Goal: Information Seeking & Learning: Learn about a topic

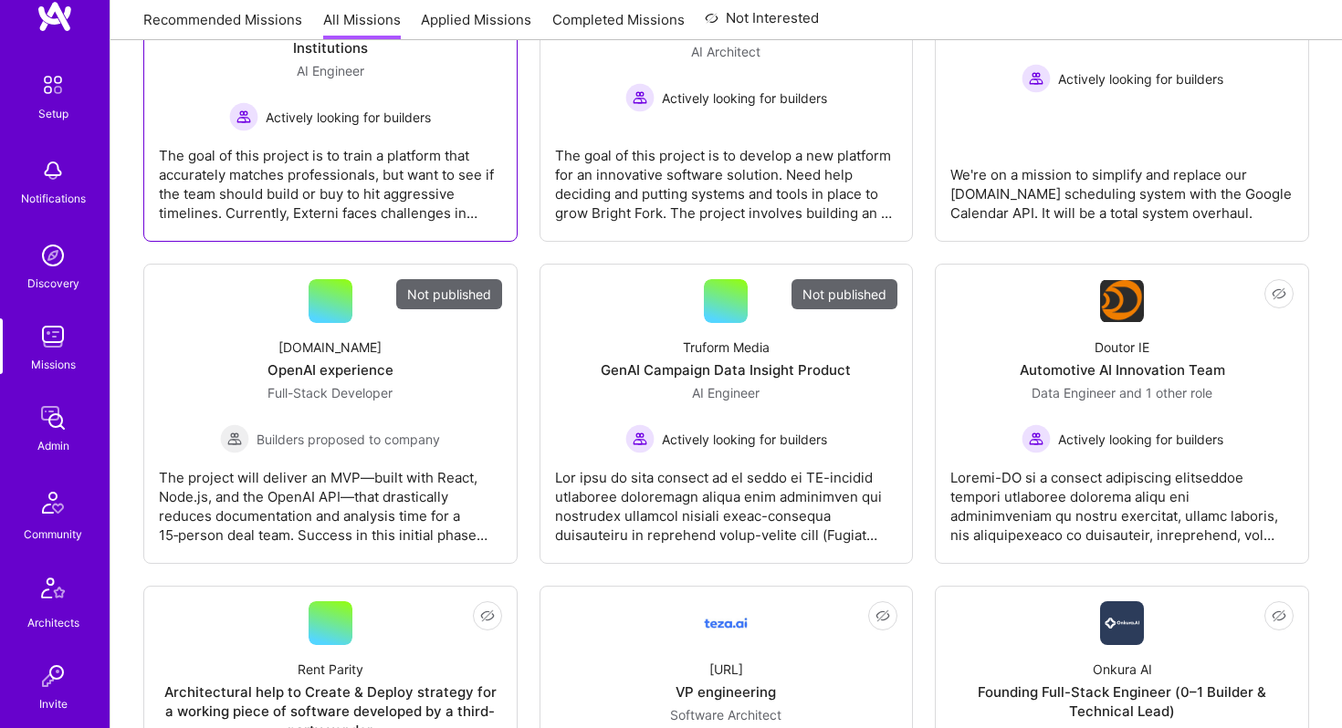
scroll to position [460, 0]
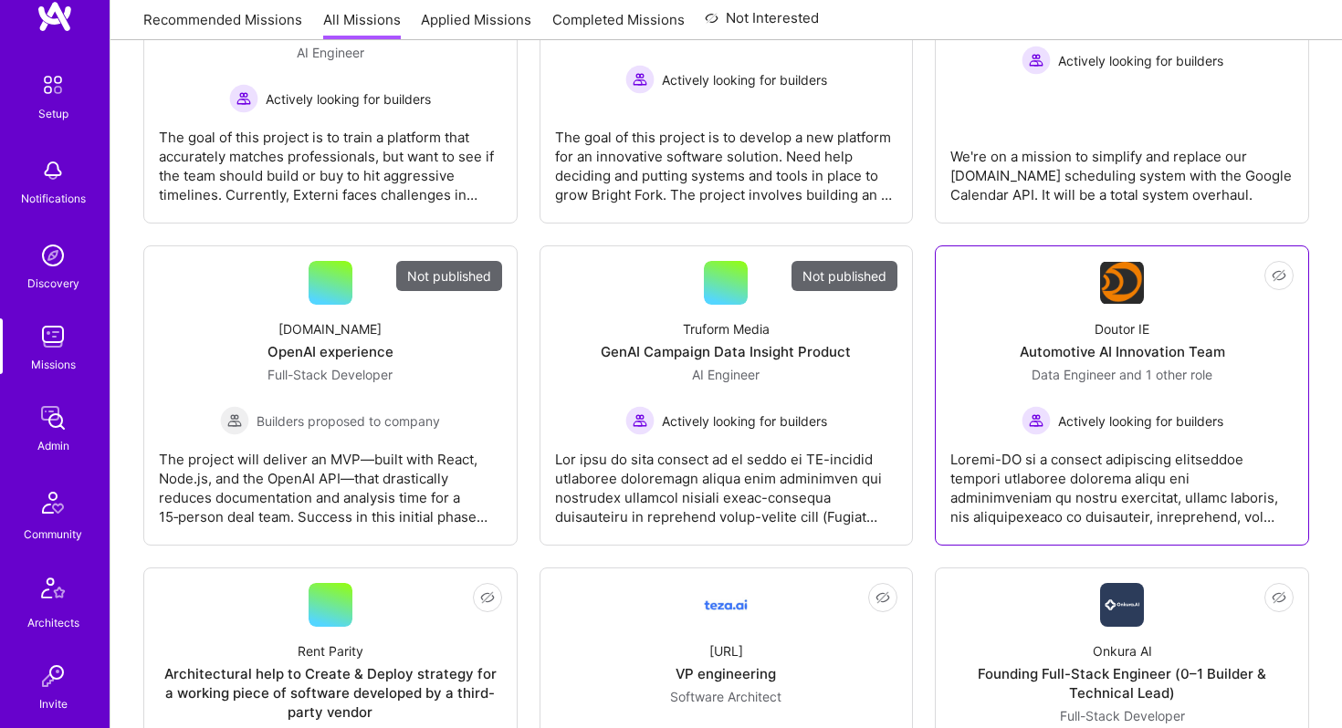
click at [1089, 297] on link "Not Interested Doutor IE Automotive AI Innovation Team Data Engineer and 1 othe…" at bounding box center [1121, 395] width 343 height 269
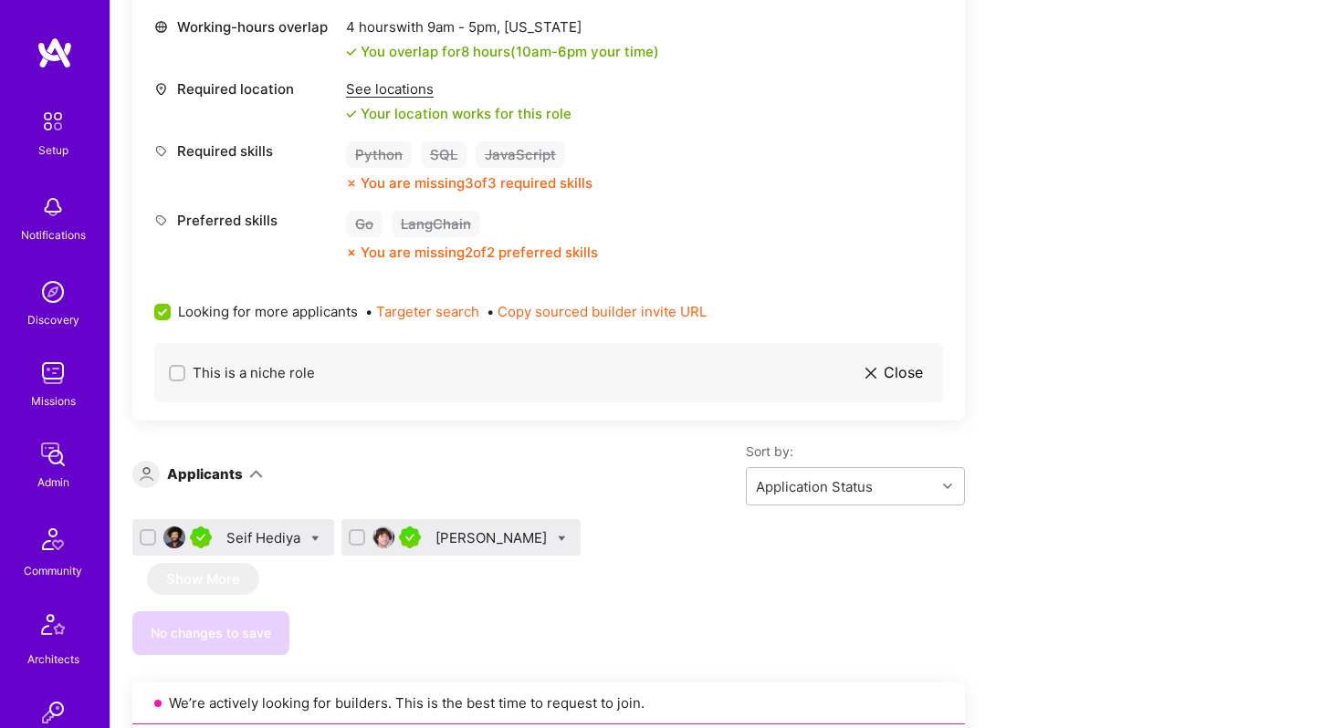
scroll to position [908, 0]
click at [276, 540] on div "Seif Hediya" at bounding box center [265, 537] width 78 height 19
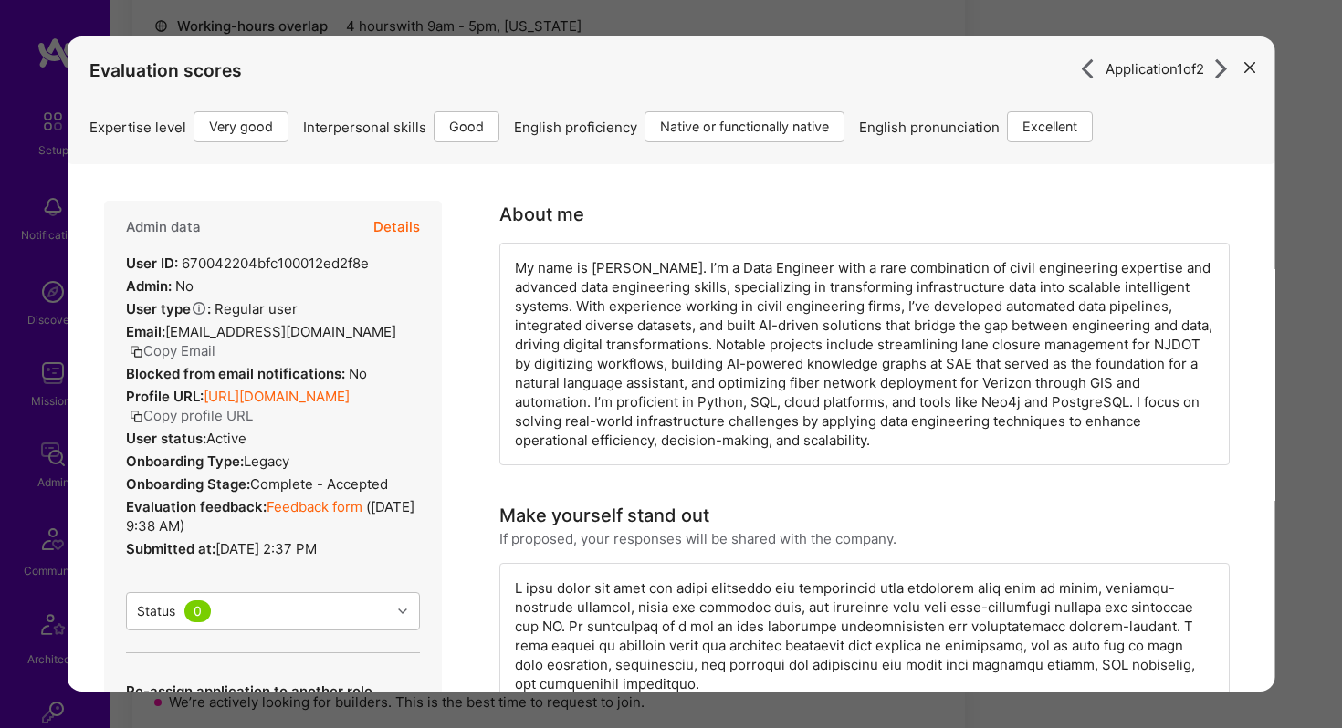
click at [1251, 68] on icon "modal" at bounding box center [1249, 67] width 11 height 11
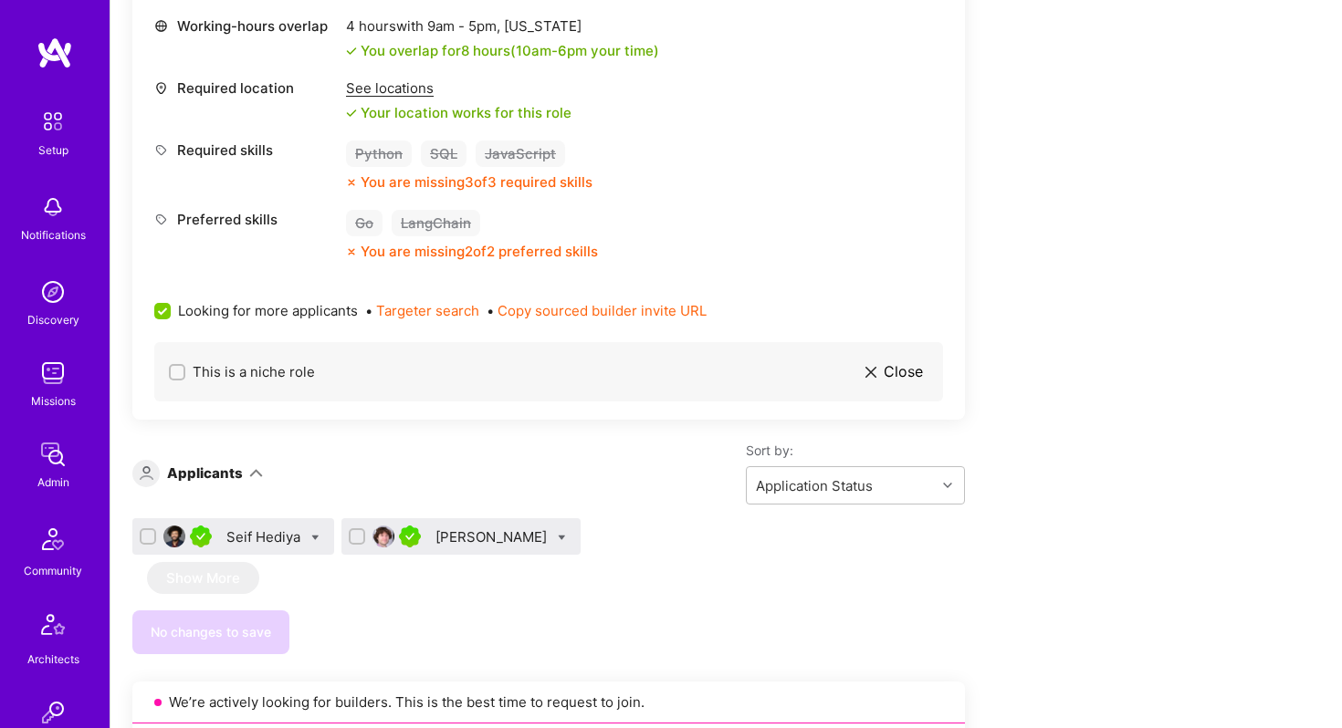
click at [462, 529] on div "[PERSON_NAME]" at bounding box center [492, 537] width 115 height 19
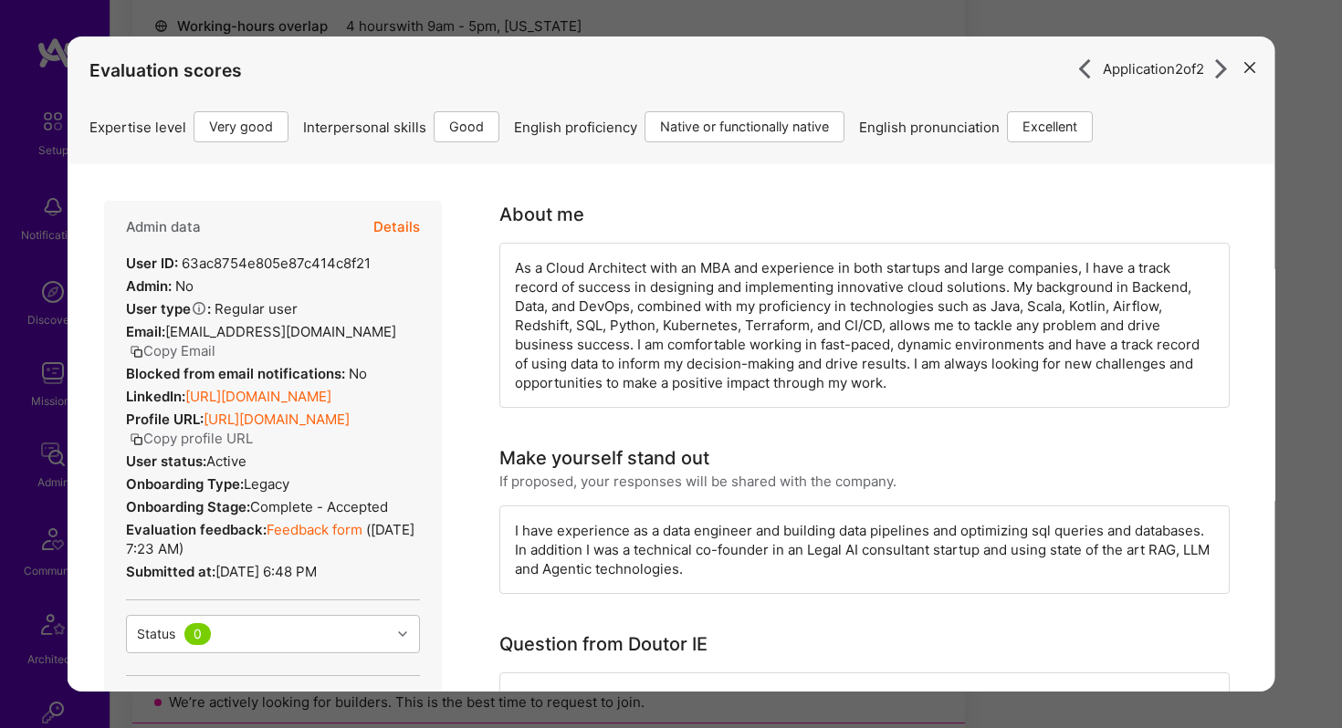
click at [1246, 60] on button "modal" at bounding box center [1250, 66] width 22 height 30
click at [1256, 69] on button "modal" at bounding box center [1250, 66] width 22 height 30
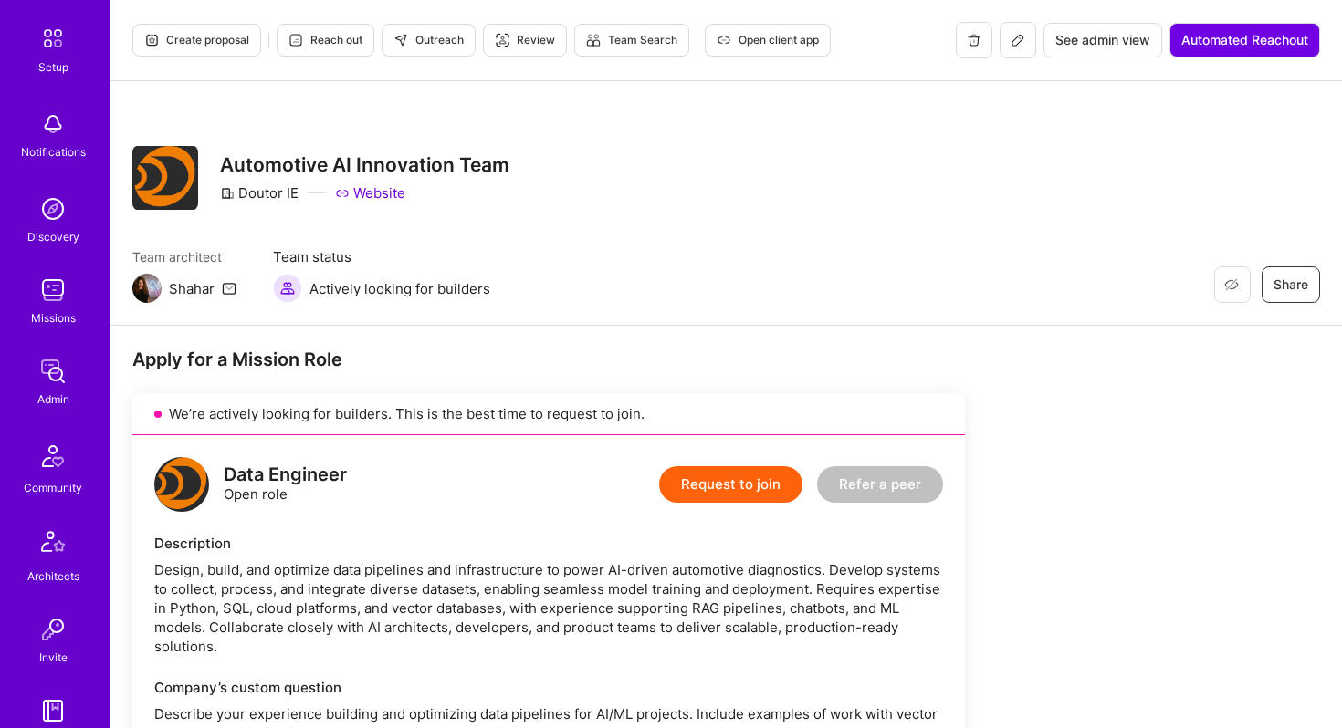
scroll to position [103, 0]
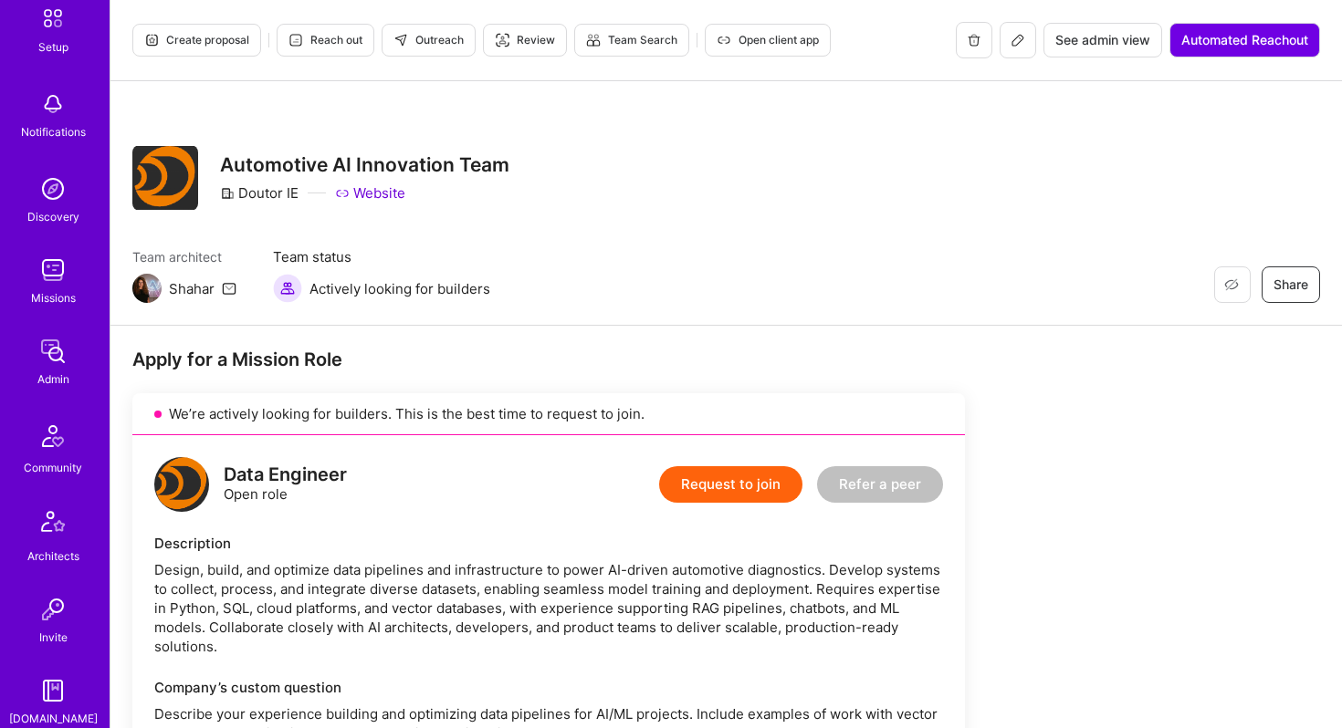
click at [55, 286] on img at bounding box center [53, 270] width 37 height 37
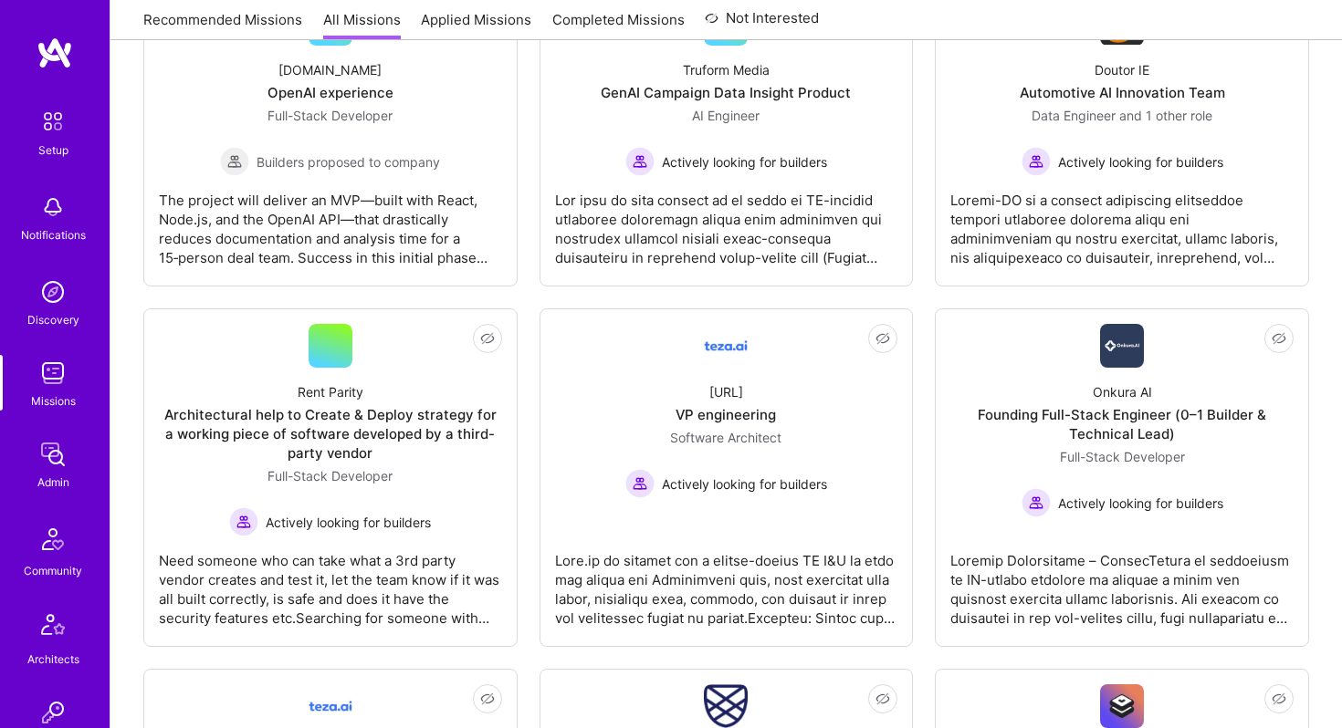
scroll to position [721, 0]
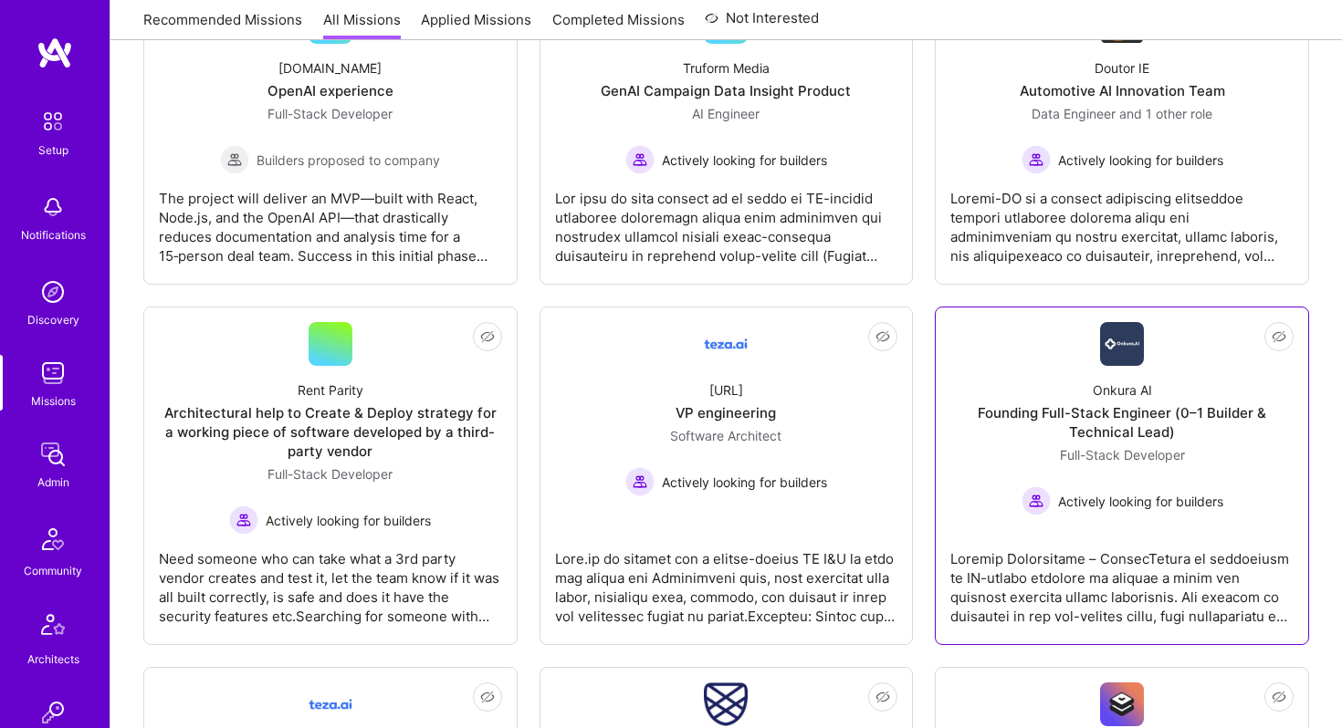
click at [1112, 363] on img at bounding box center [1122, 344] width 44 height 44
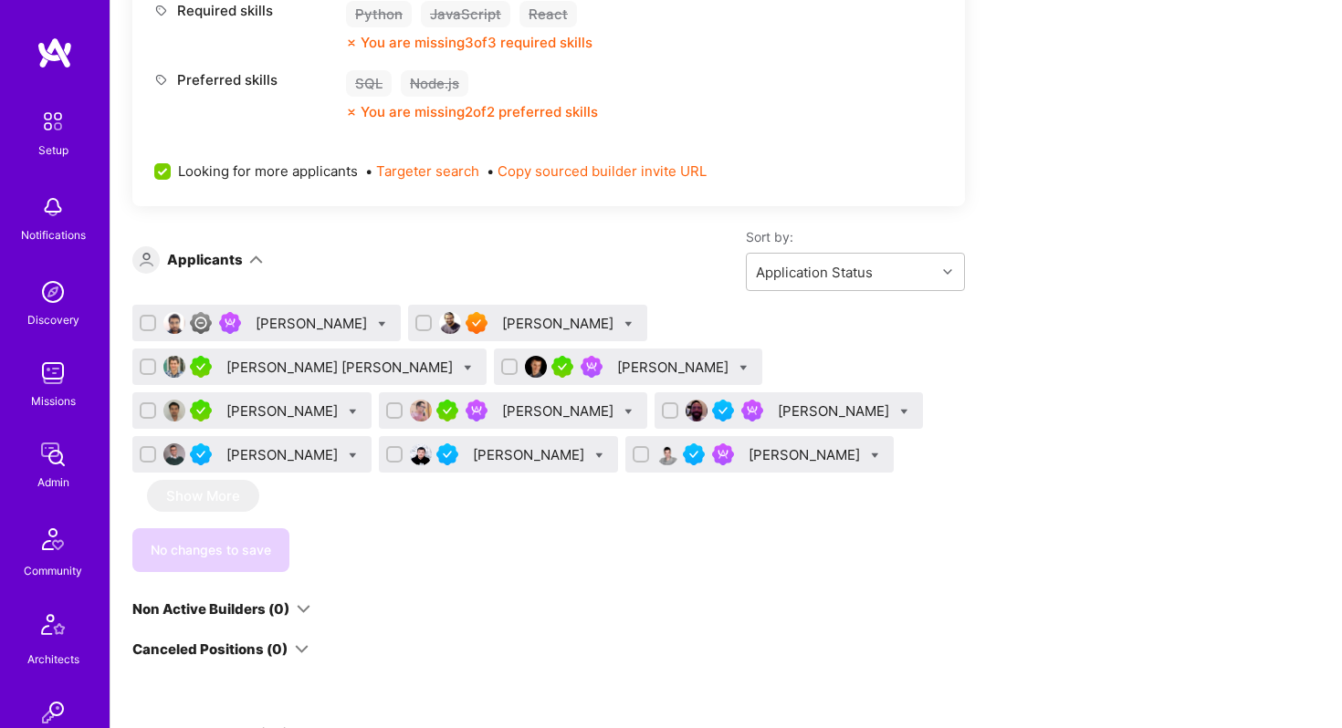
scroll to position [1000, 0]
click at [617, 373] on div "[PERSON_NAME]" at bounding box center [674, 366] width 115 height 19
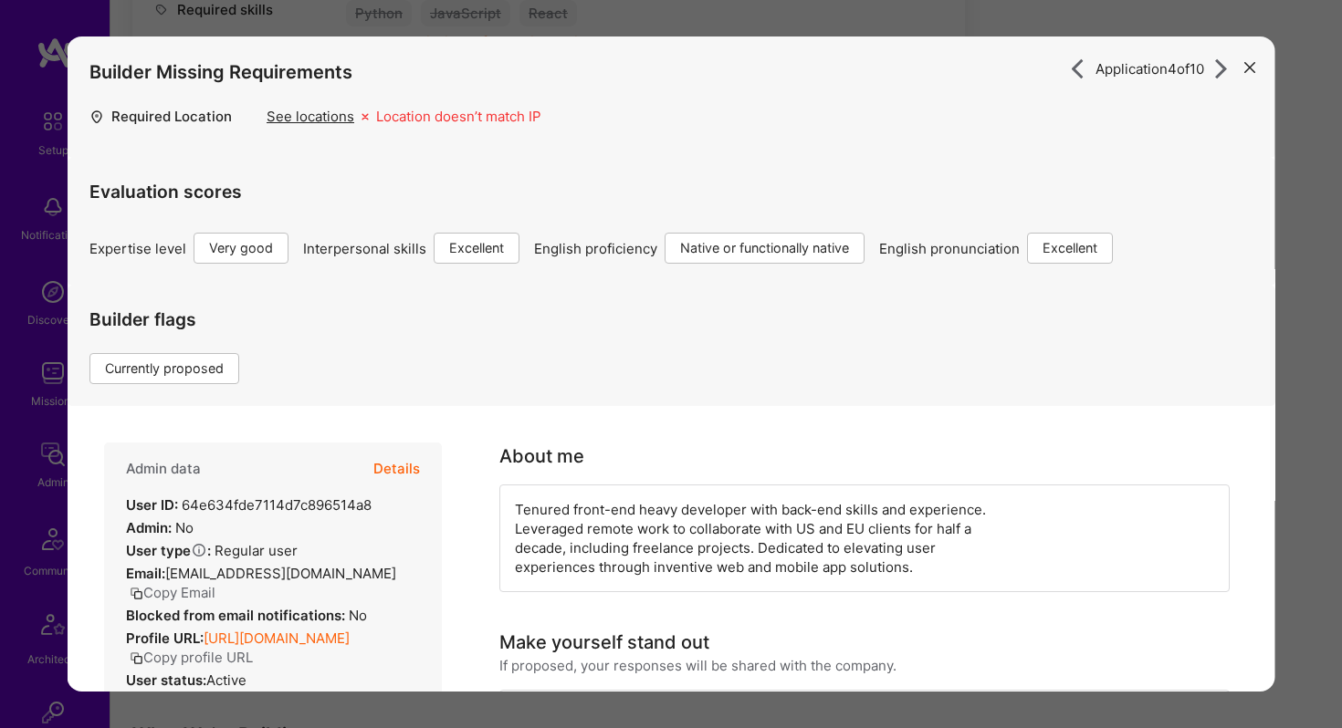
click at [1250, 69] on icon "modal" at bounding box center [1249, 67] width 11 height 11
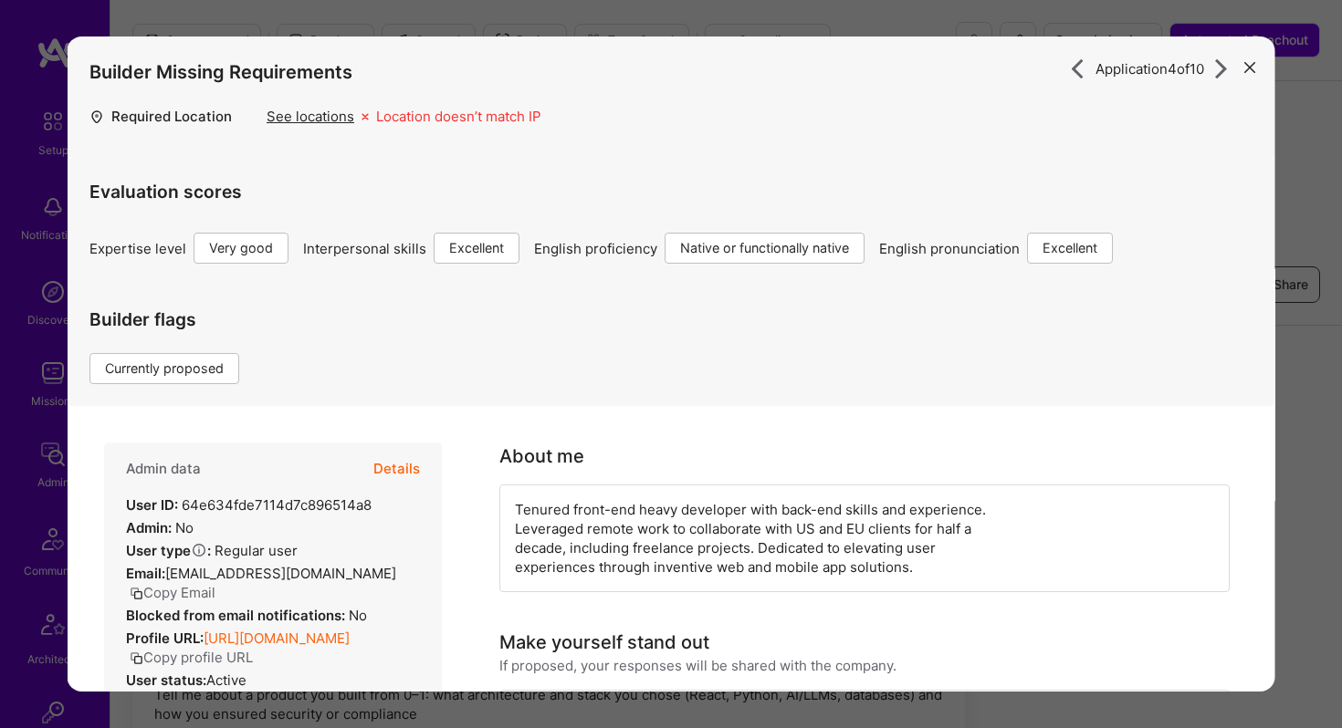
scroll to position [1000, 0]
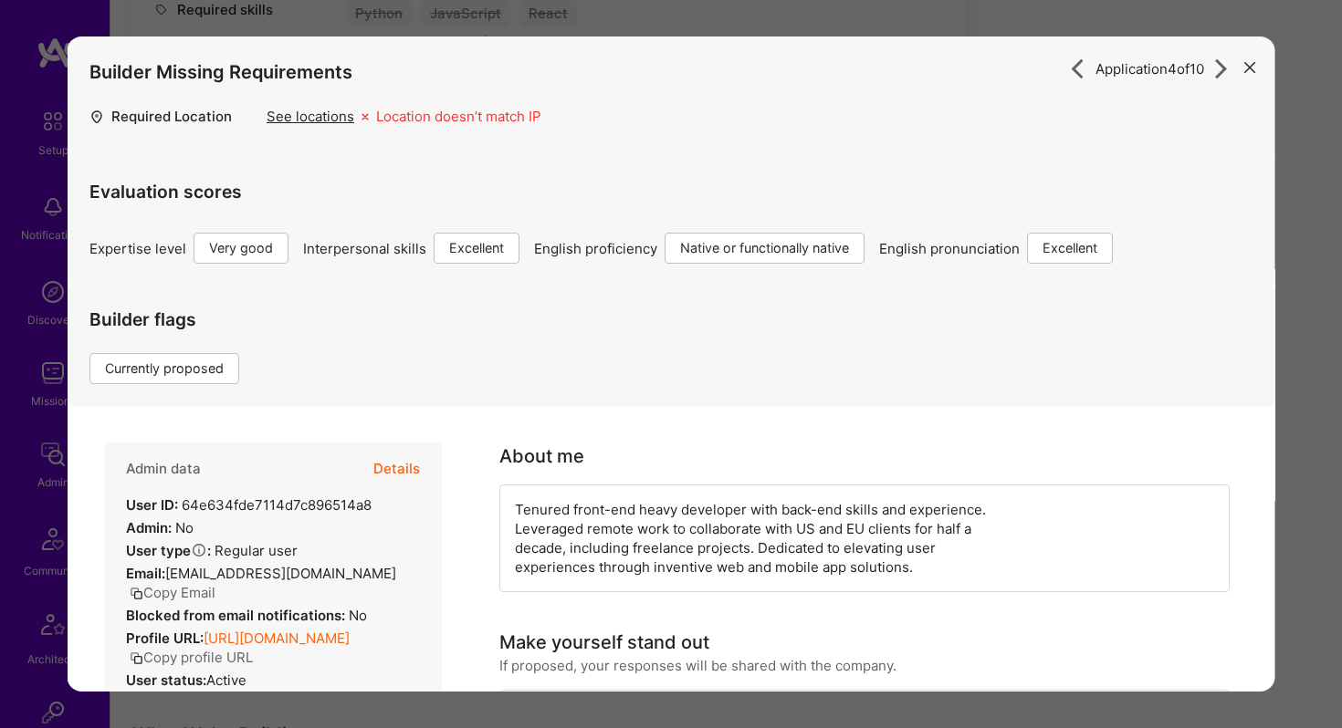
click at [1249, 59] on button "modal" at bounding box center [1250, 66] width 22 height 30
click at [1249, 67] on icon "modal" at bounding box center [1249, 67] width 11 height 11
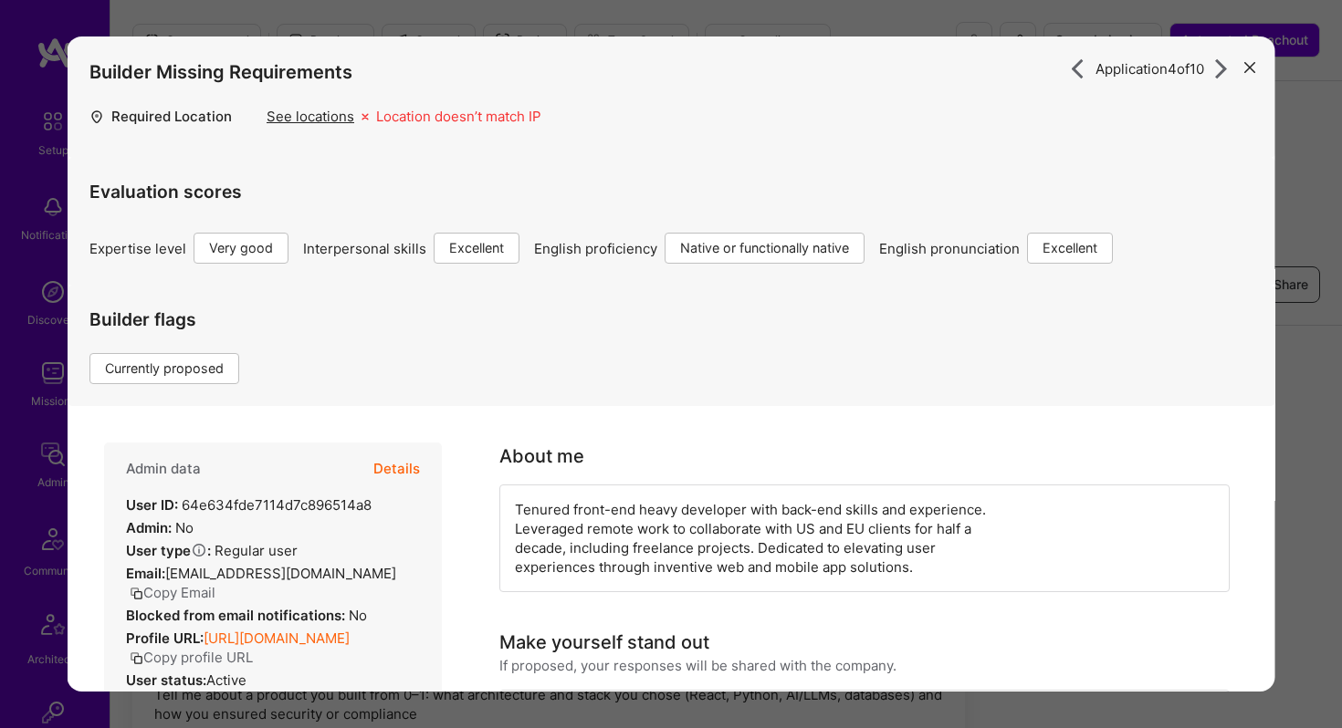
scroll to position [1000, 0]
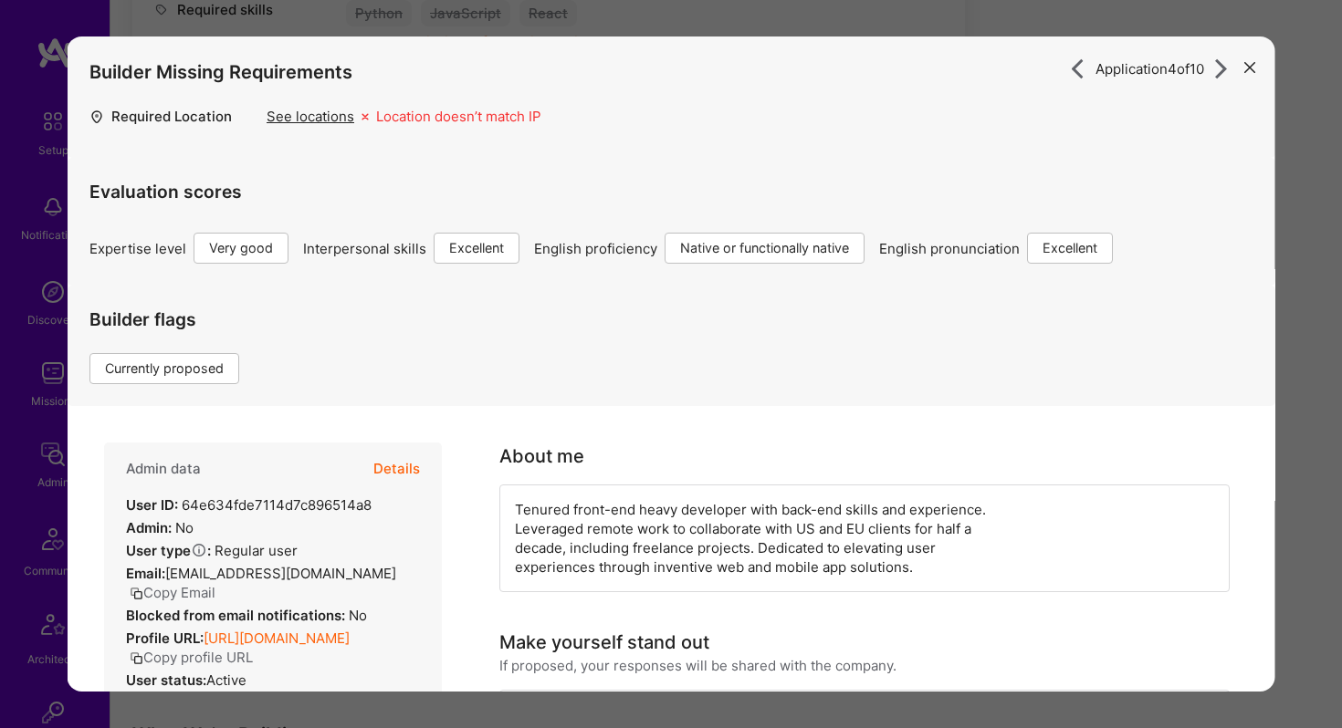
click at [1248, 63] on icon "modal" at bounding box center [1249, 67] width 11 height 11
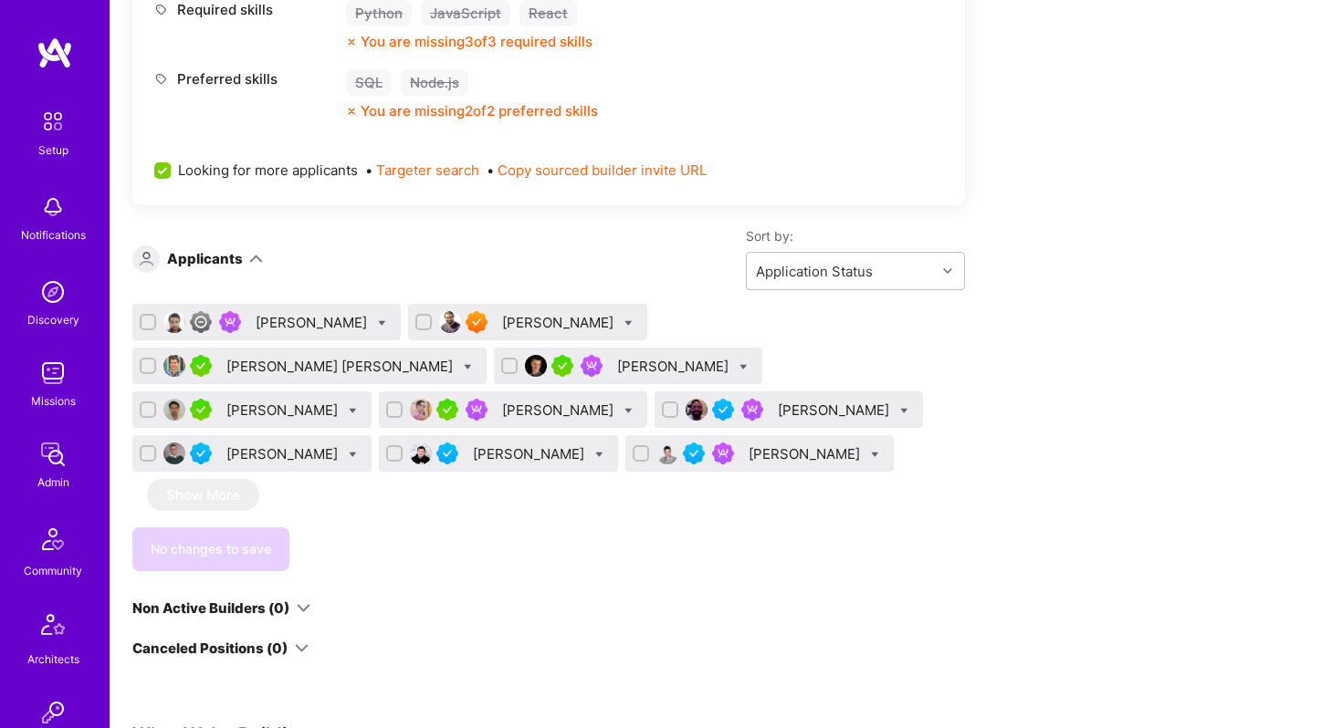
click at [64, 394] on div "Missions" at bounding box center [53, 401] width 45 height 19
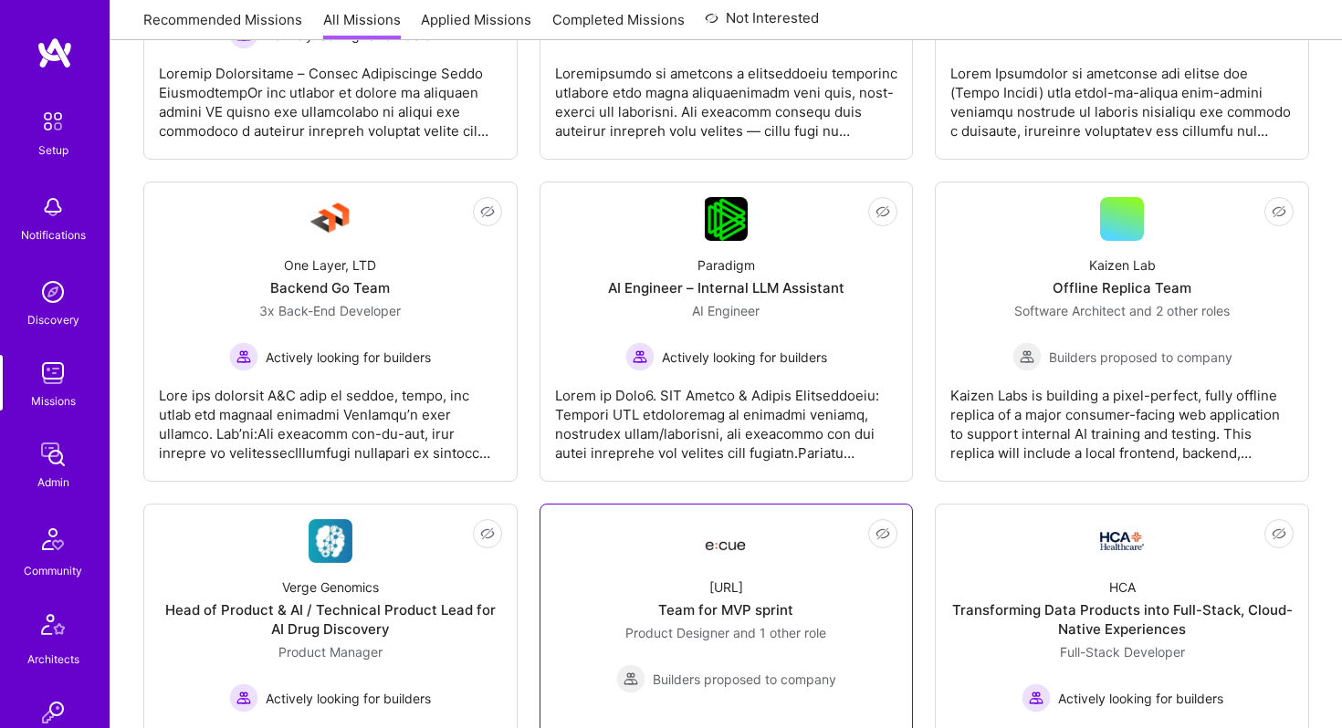
scroll to position [2264, 0]
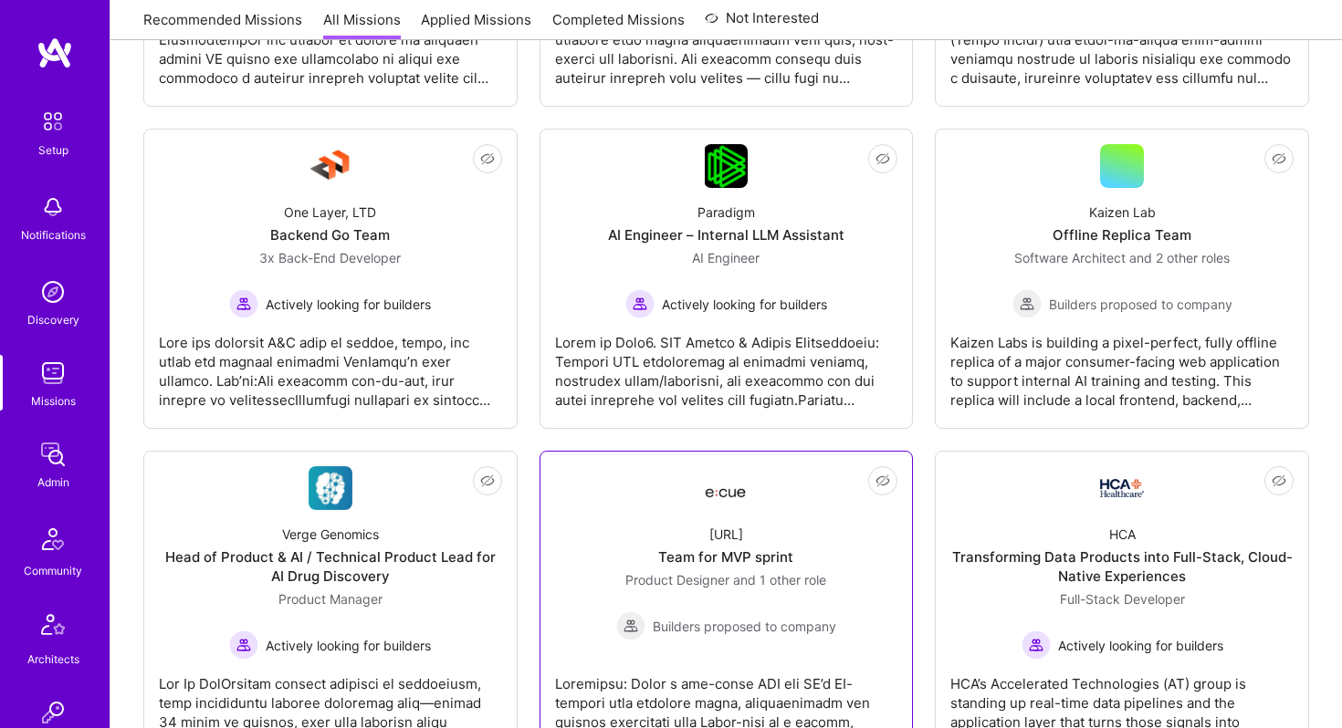
click at [735, 609] on div "Product Designer and 1 other role Builders proposed to company" at bounding box center [726, 605] width 220 height 70
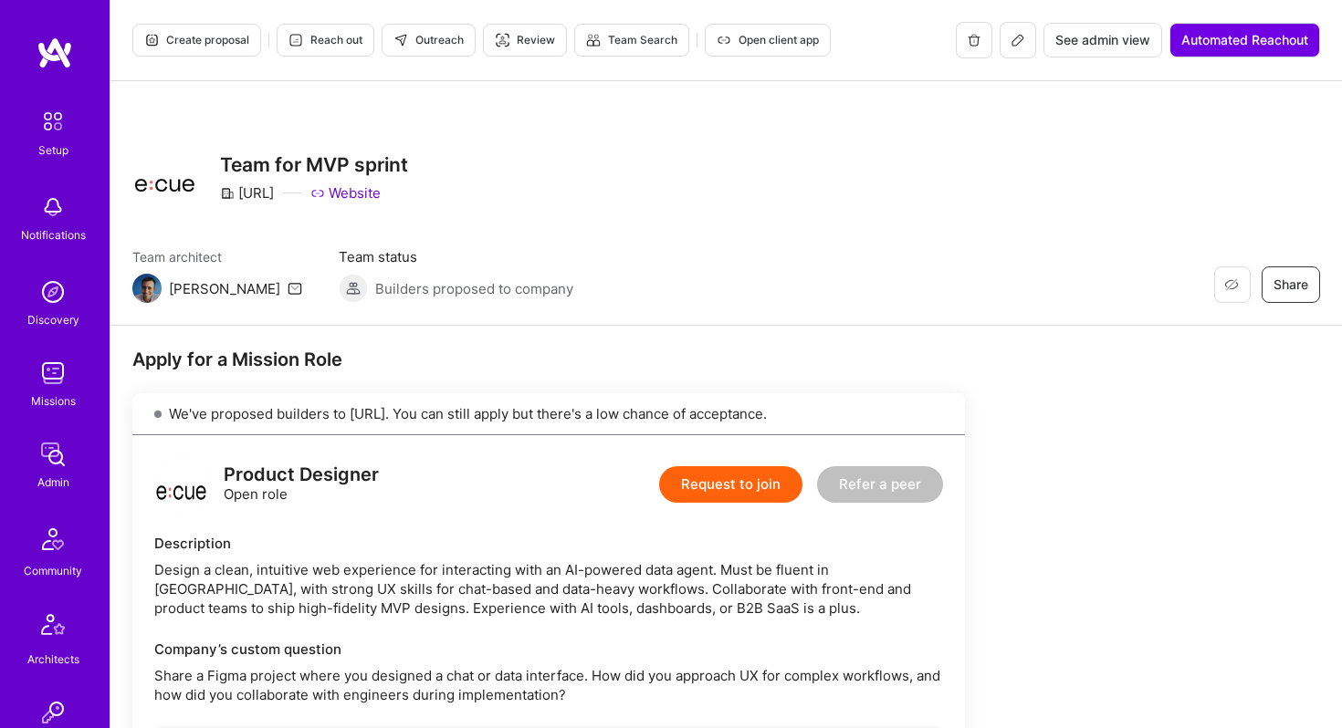
click at [53, 379] on img at bounding box center [53, 373] width 37 height 37
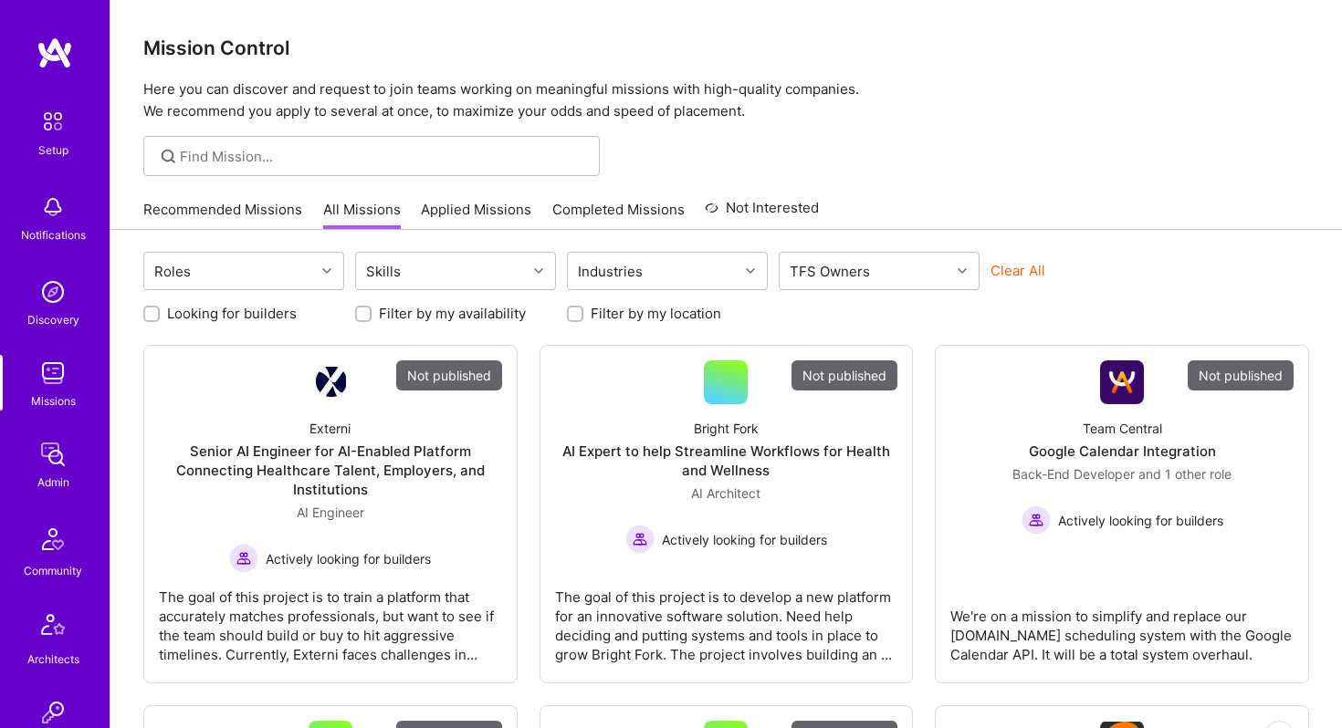
click at [58, 384] on img at bounding box center [53, 373] width 37 height 37
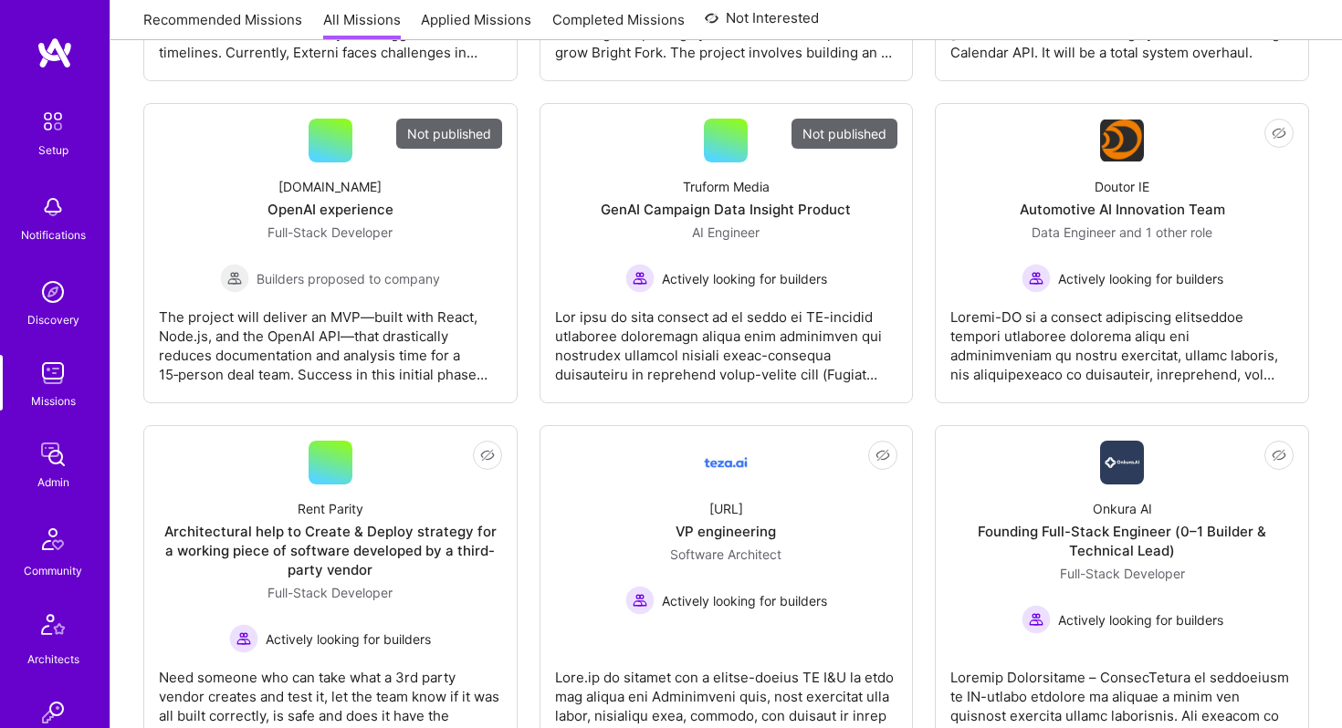
scroll to position [601, 0]
click at [57, 371] on img at bounding box center [53, 373] width 37 height 37
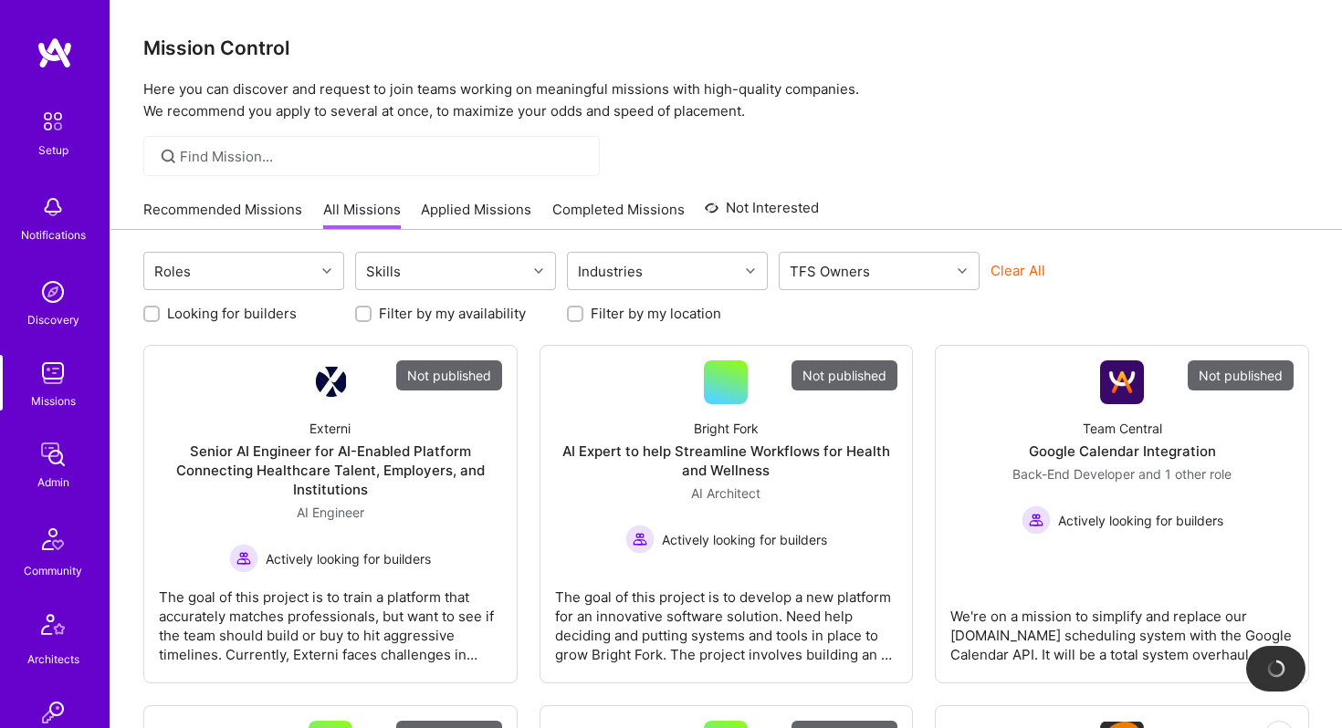
click at [68, 308] on img at bounding box center [53, 292] width 37 height 37
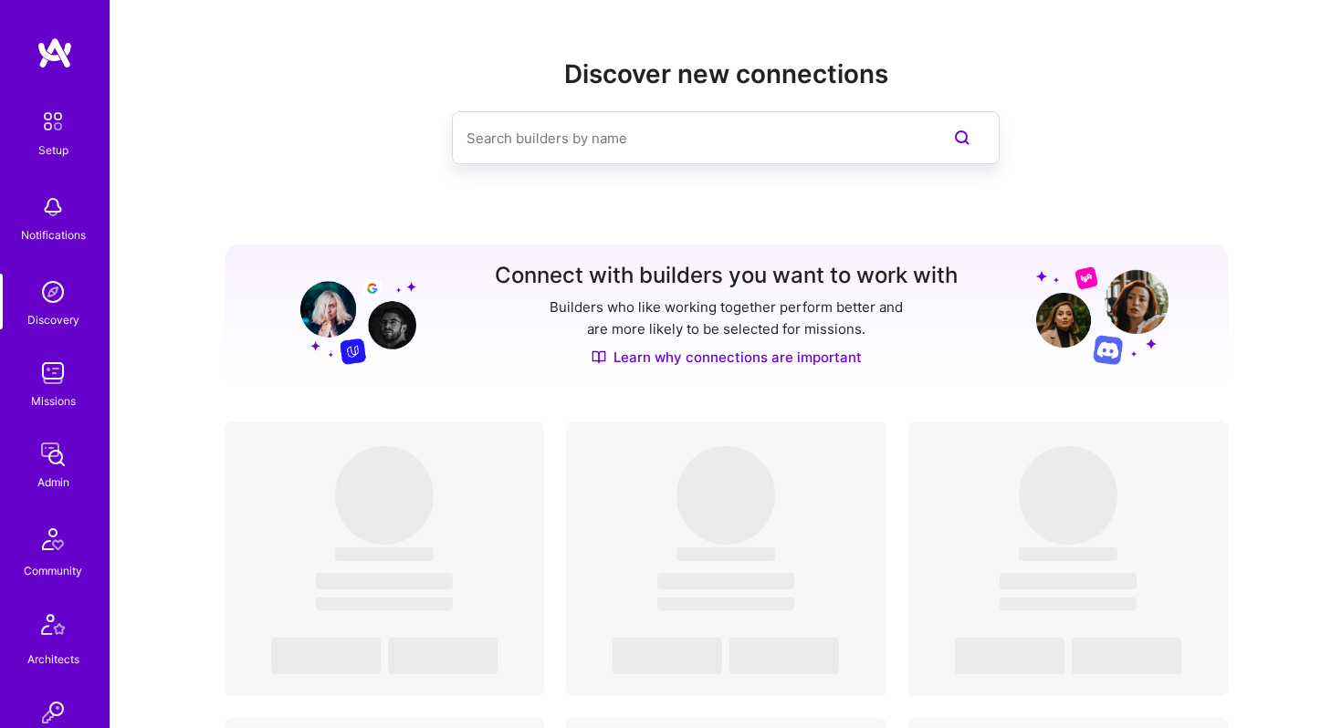
click at [58, 465] on img at bounding box center [53, 454] width 37 height 37
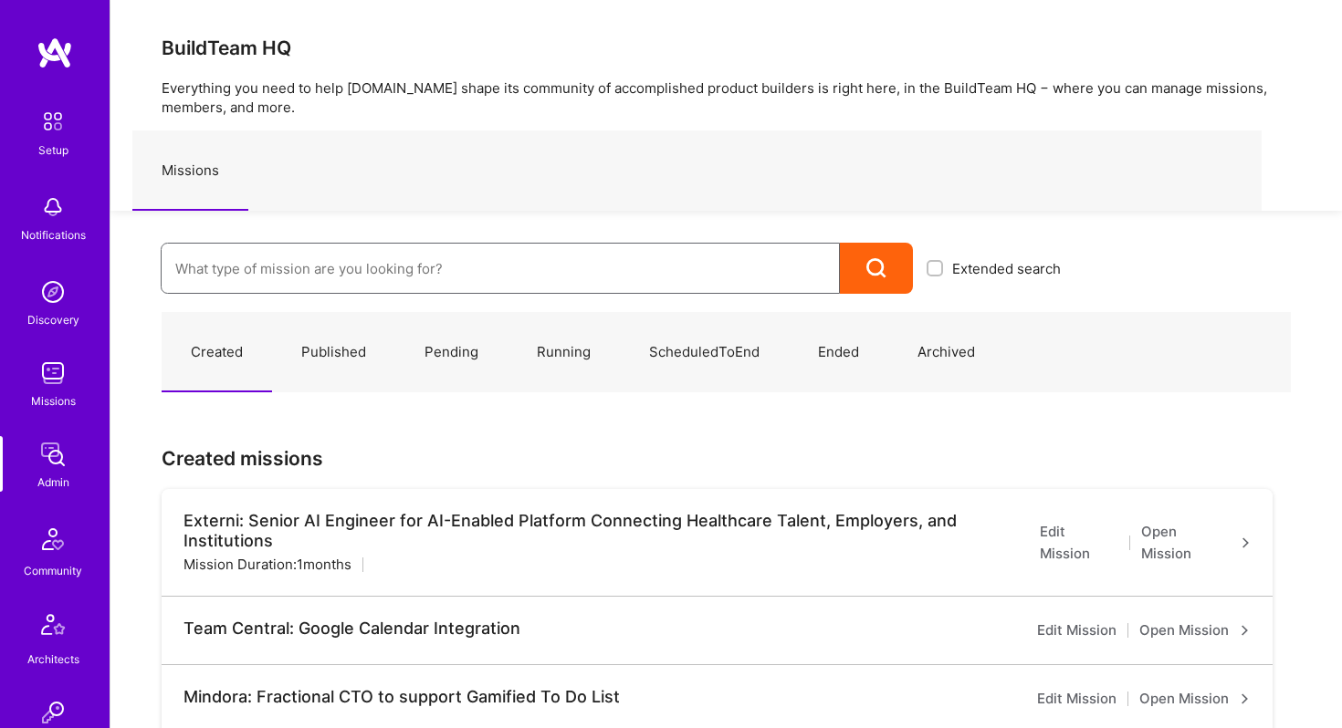
click at [348, 262] on input at bounding box center [500, 269] width 650 height 47
type input "syndioa"
click at [383, 226] on div "syndioa Extended search Nothing found" at bounding box center [592, 252] width 964 height 83
click at [248, 267] on input "syndioa" at bounding box center [500, 269] width 650 height 47
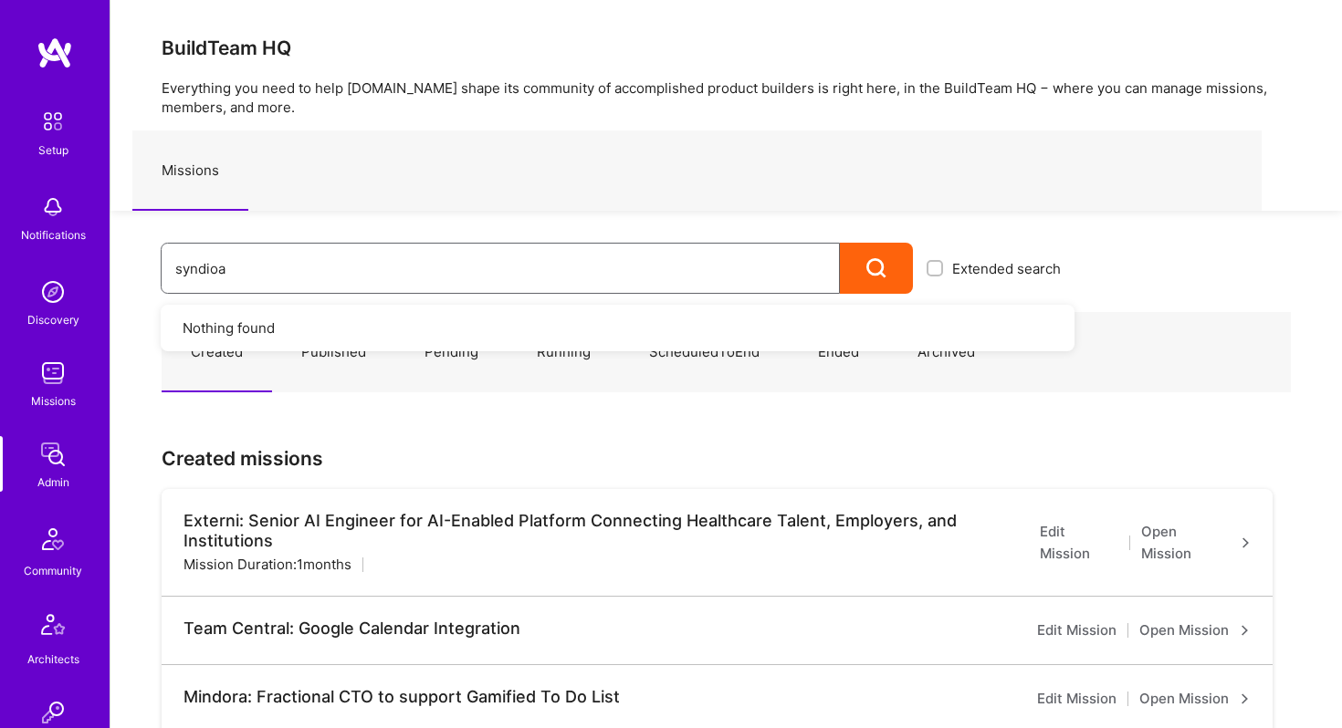
click at [248, 267] on input "syndioa" at bounding box center [500, 269] width 650 height 47
click at [562, 348] on link "Running" at bounding box center [563, 352] width 112 height 79
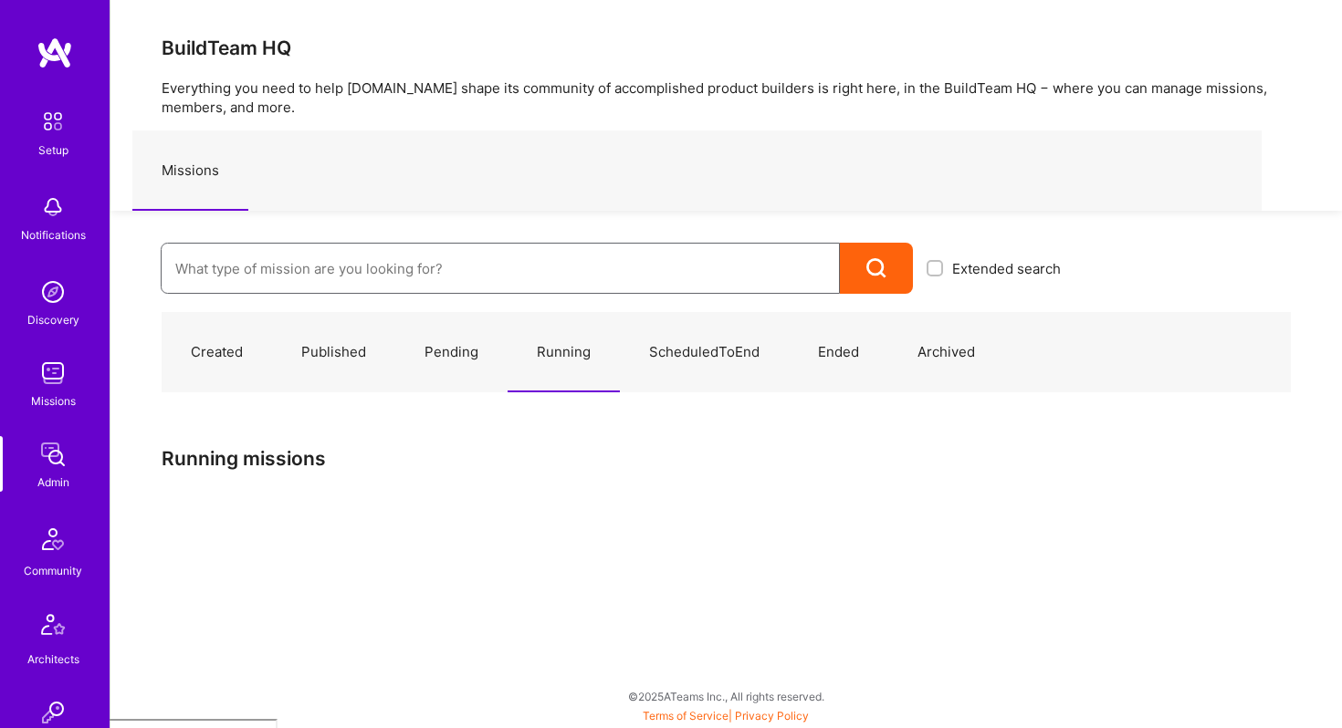
click at [408, 276] on input at bounding box center [500, 269] width 650 height 47
type input "syndio"
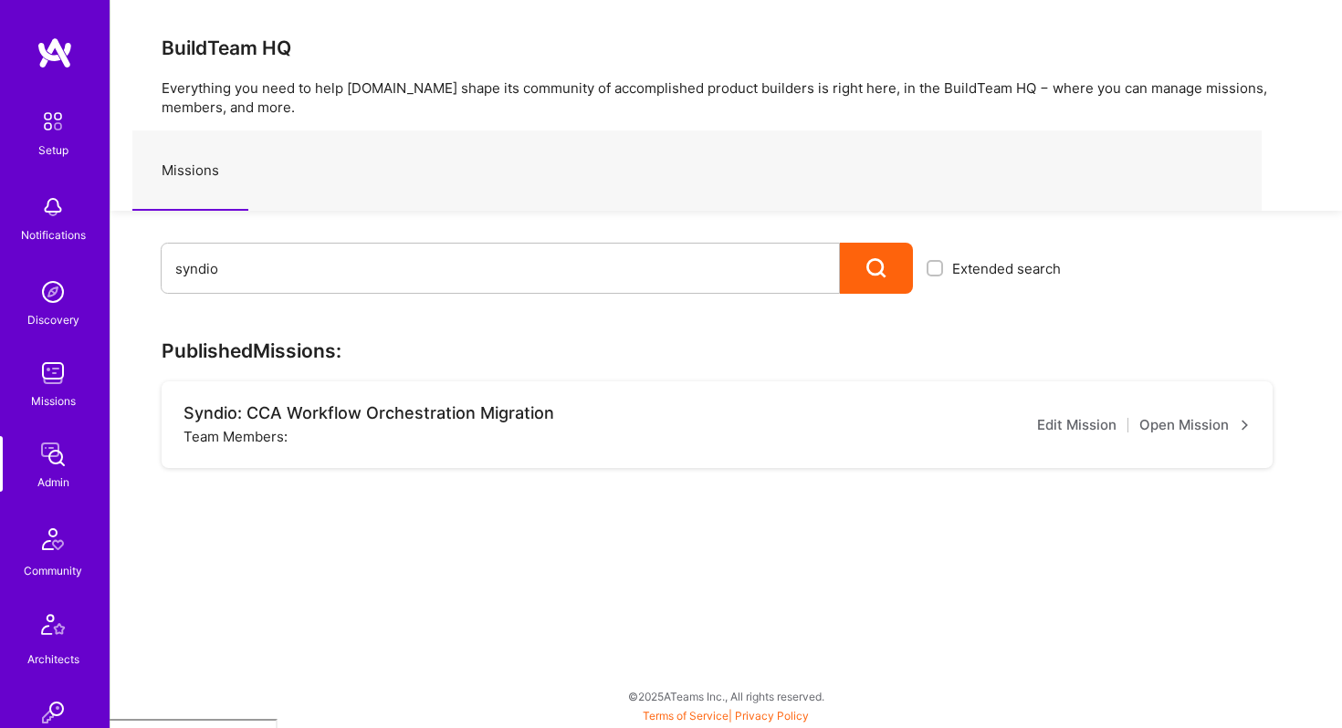
click at [459, 413] on div "Syndio: CCA Workflow Orchestration Migration" at bounding box center [368, 413] width 371 height 20
click at [311, 438] on div "Team Members:" at bounding box center [368, 436] width 371 height 19
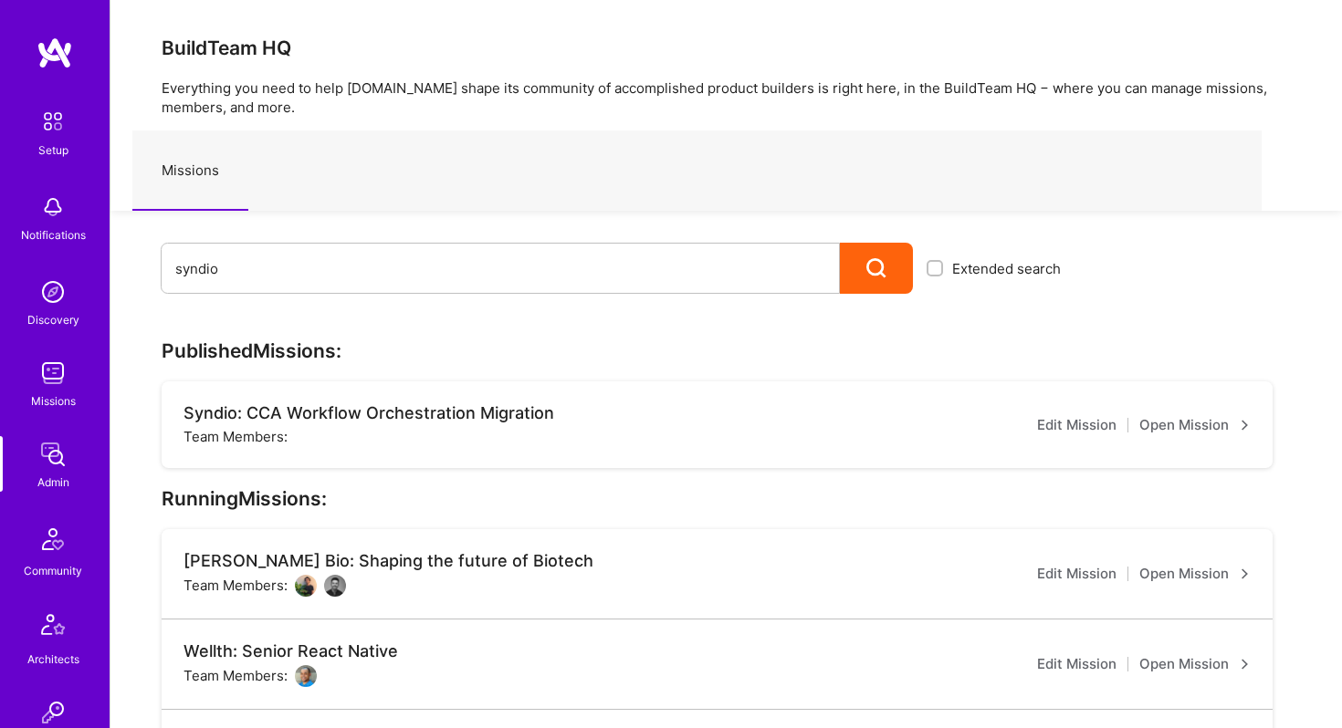
click at [1180, 422] on link "Open Mission" at bounding box center [1194, 425] width 111 height 22
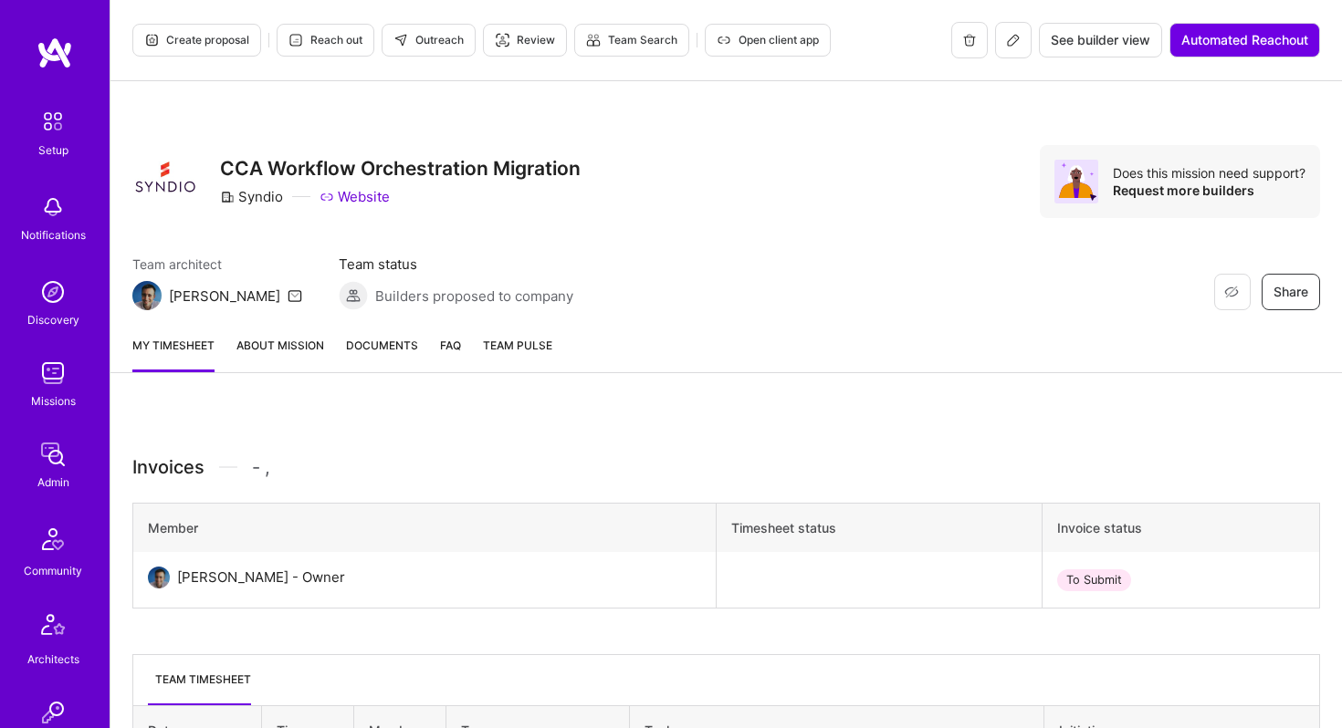
click at [1009, 39] on icon at bounding box center [1013, 40] width 15 height 15
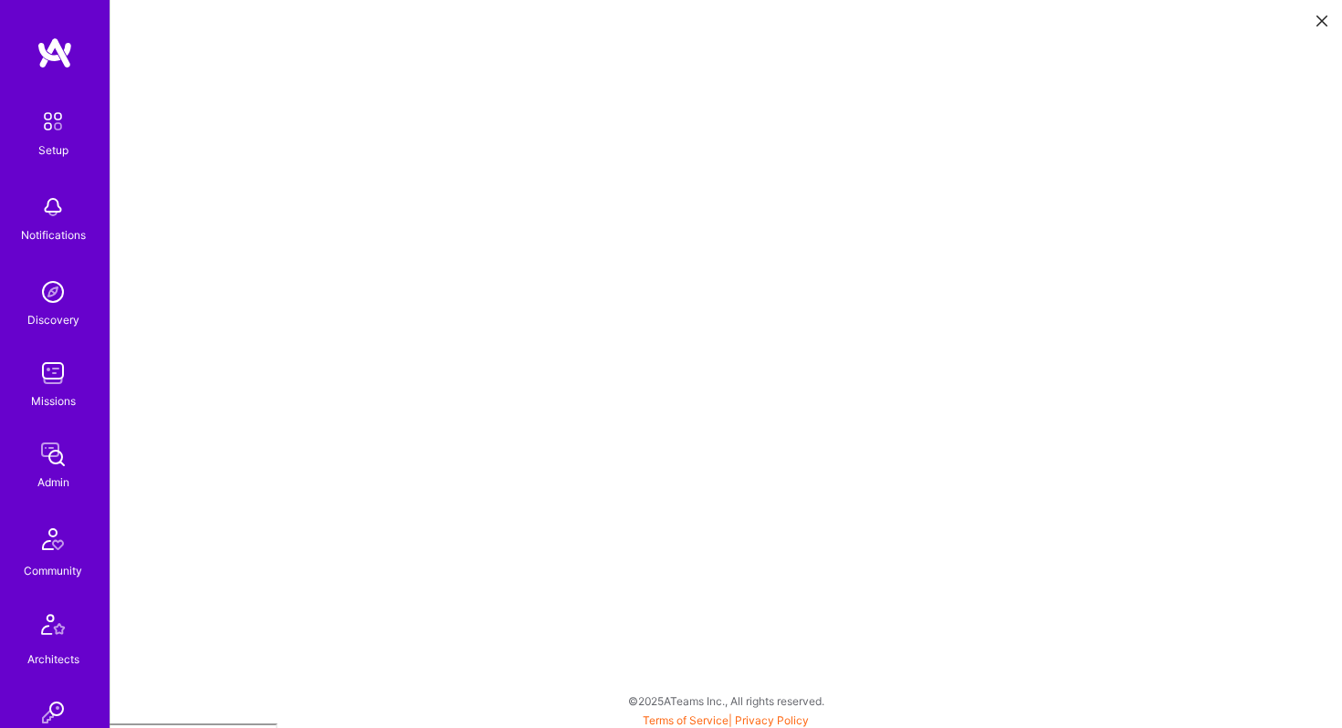
click at [47, 379] on img at bounding box center [53, 373] width 37 height 37
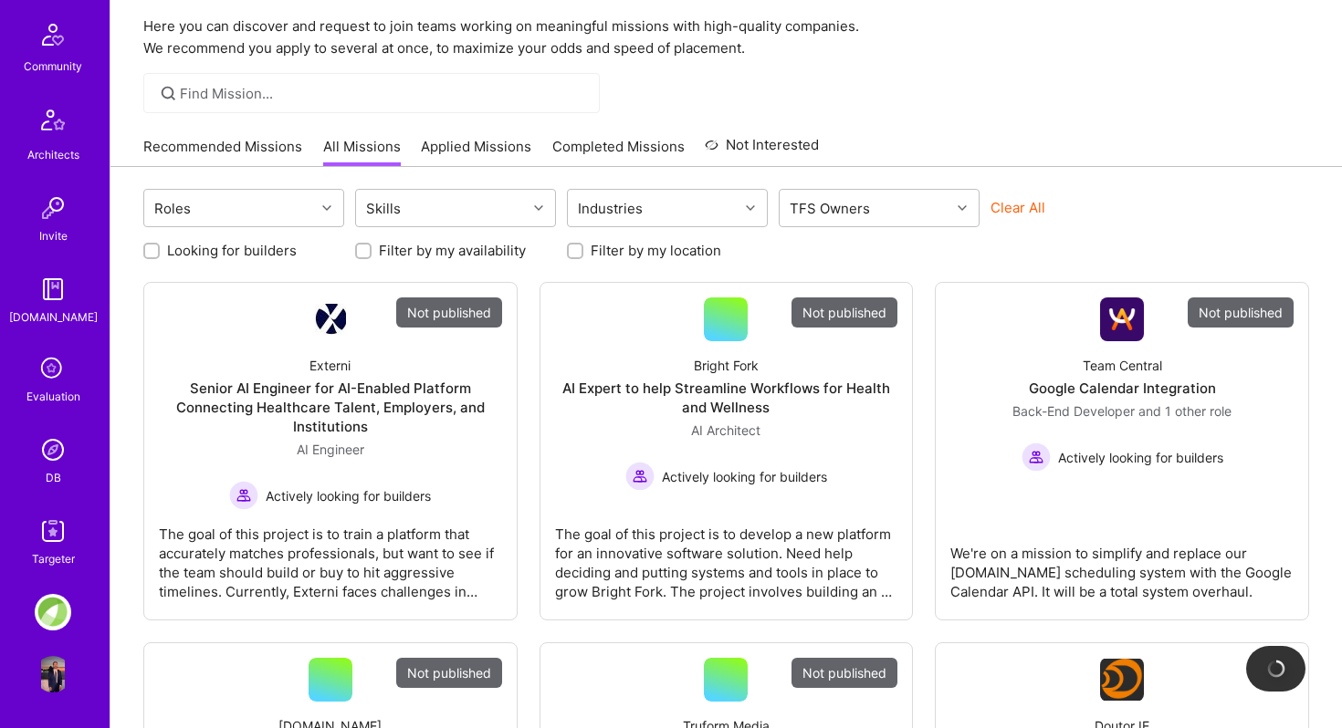
scroll to position [89, 0]
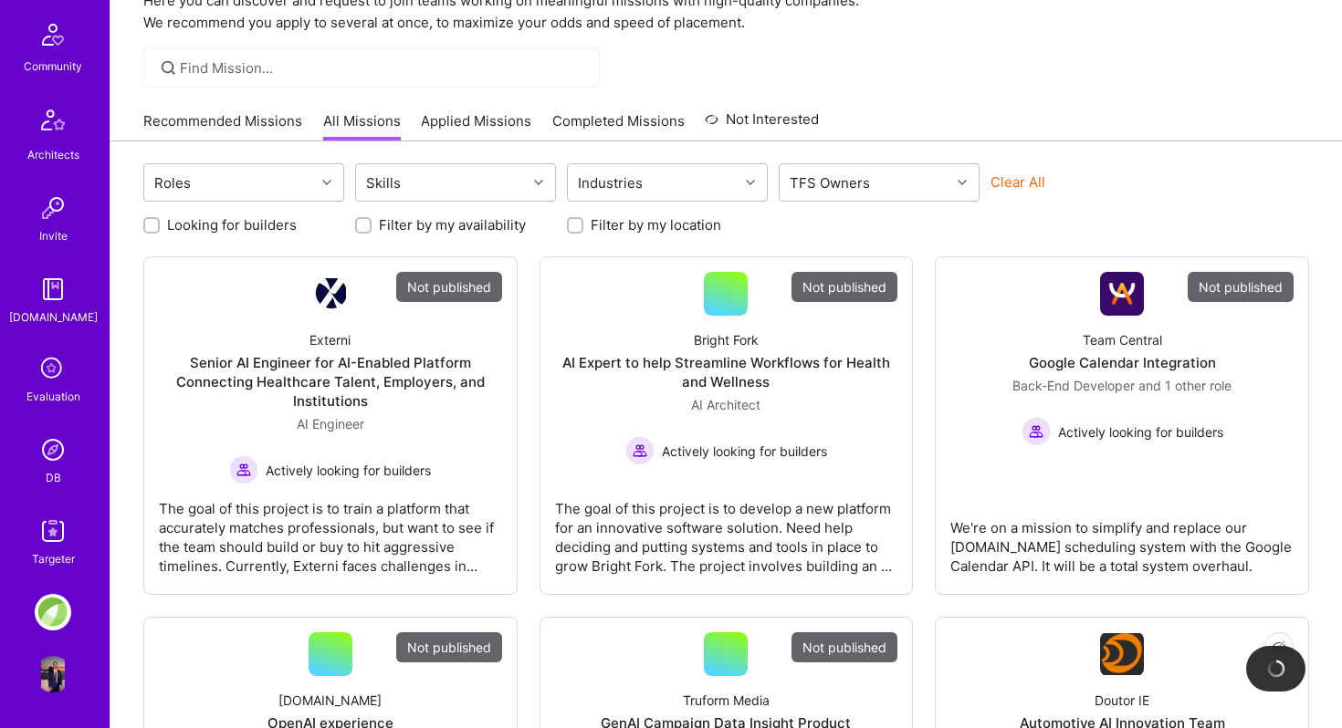
click at [55, 458] on img at bounding box center [53, 450] width 37 height 37
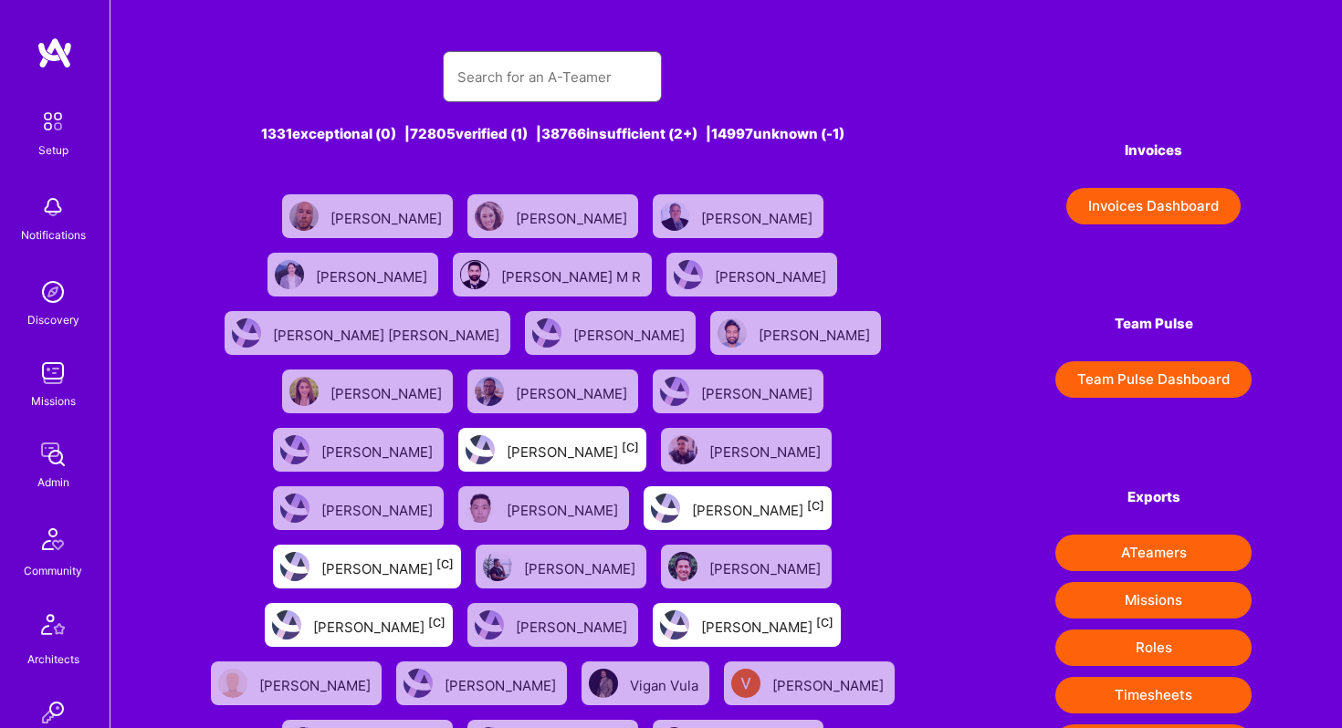
click at [568, 78] on input "text" at bounding box center [552, 77] width 190 height 47
click at [555, 69] on input "text" at bounding box center [552, 77] width 190 height 47
type input "[PERSON_NAME]"
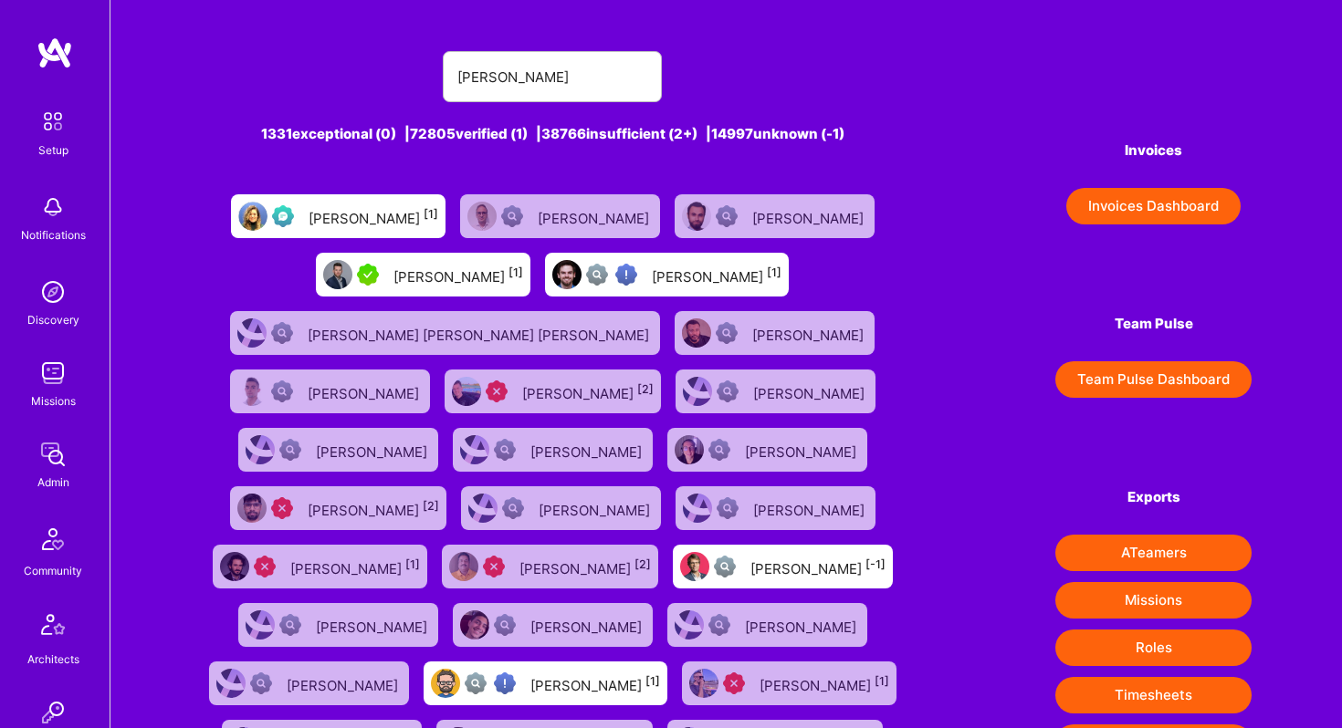
click at [574, 208] on div "[PERSON_NAME]" at bounding box center [595, 216] width 115 height 24
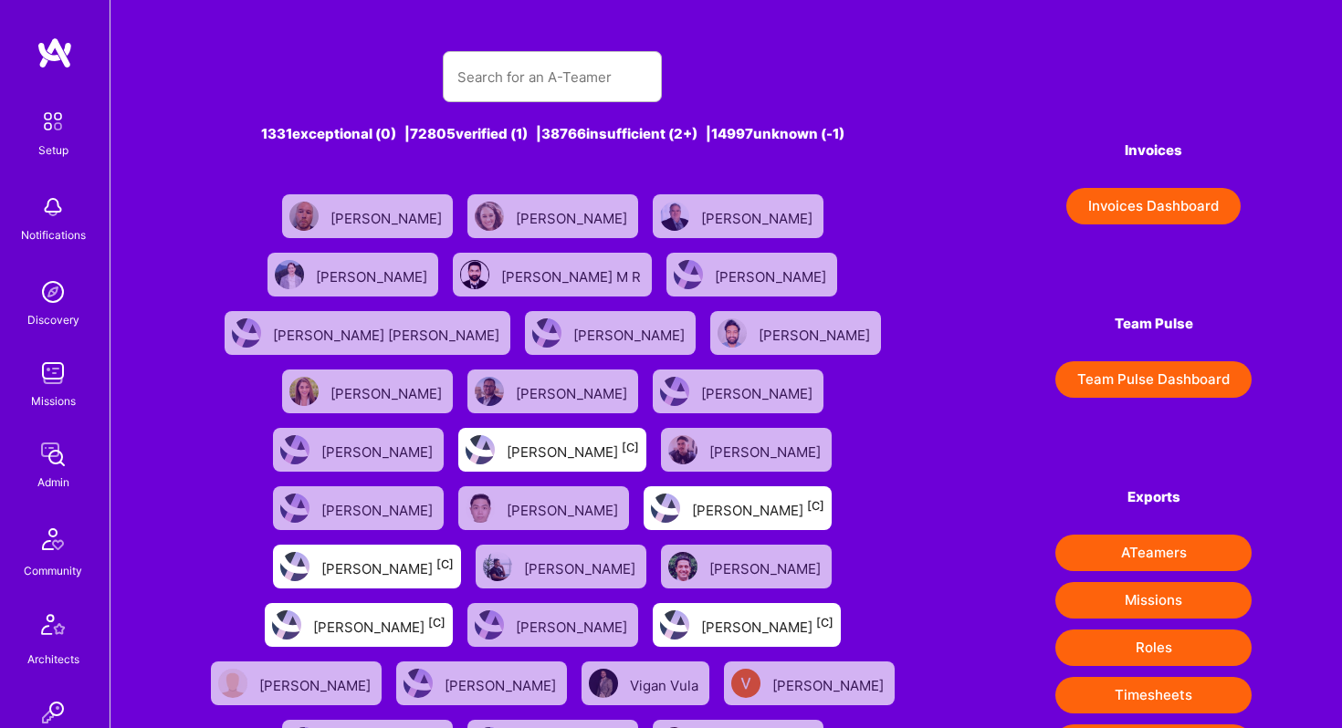
click at [521, 112] on div "1331 exceptional (0) | 72805 verified (1) | 38766 insufficient (2+) | 14997 unk…" at bounding box center [553, 604] width 704 height 1151
click at [521, 87] on input "text" at bounding box center [552, 77] width 190 height 47
type input "[PERSON_NAME]"
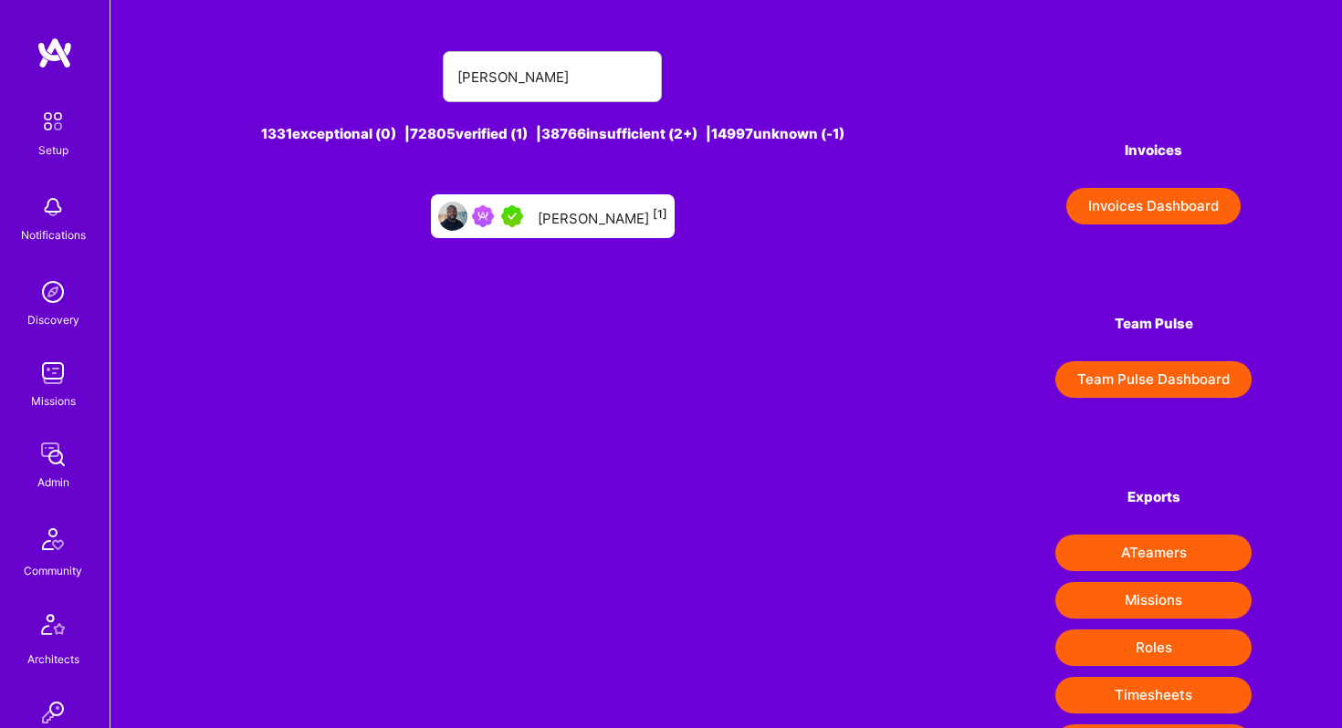
click at [586, 236] on div "[PERSON_NAME] [1]" at bounding box center [553, 216] width 244 height 44
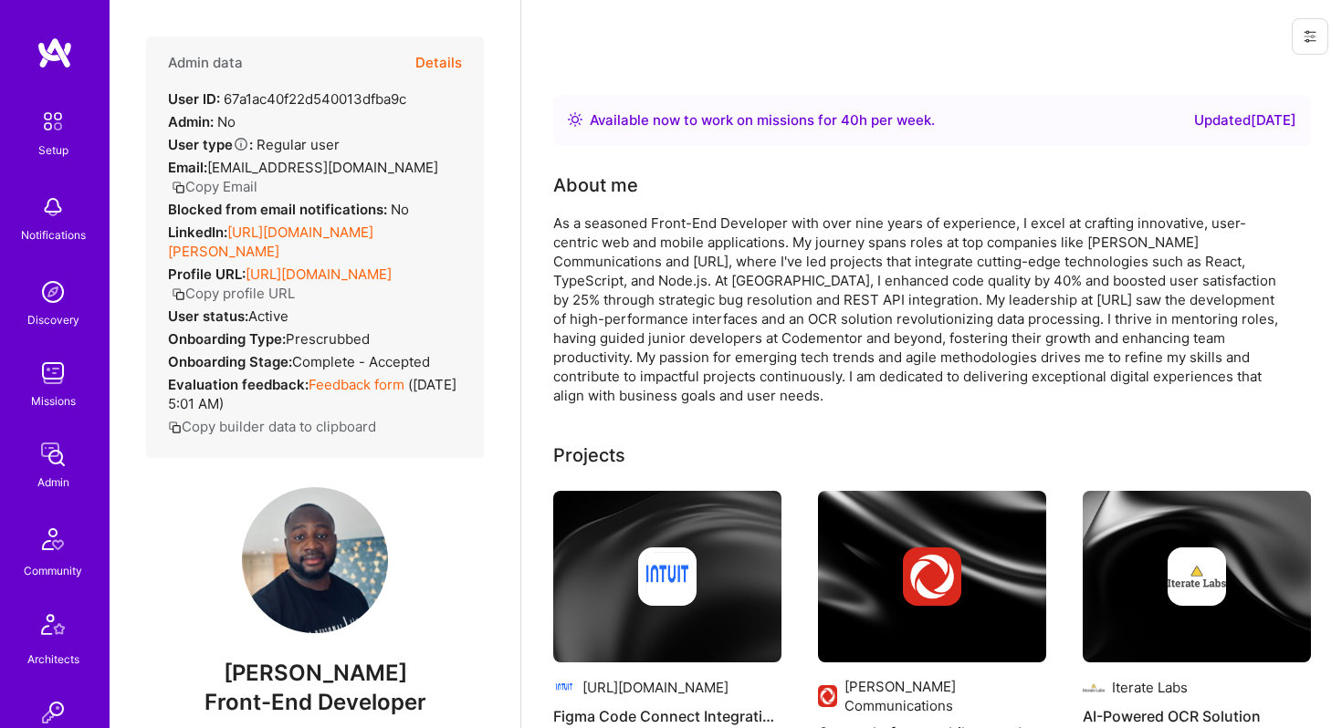
click at [453, 68] on button "Details" at bounding box center [438, 63] width 47 height 53
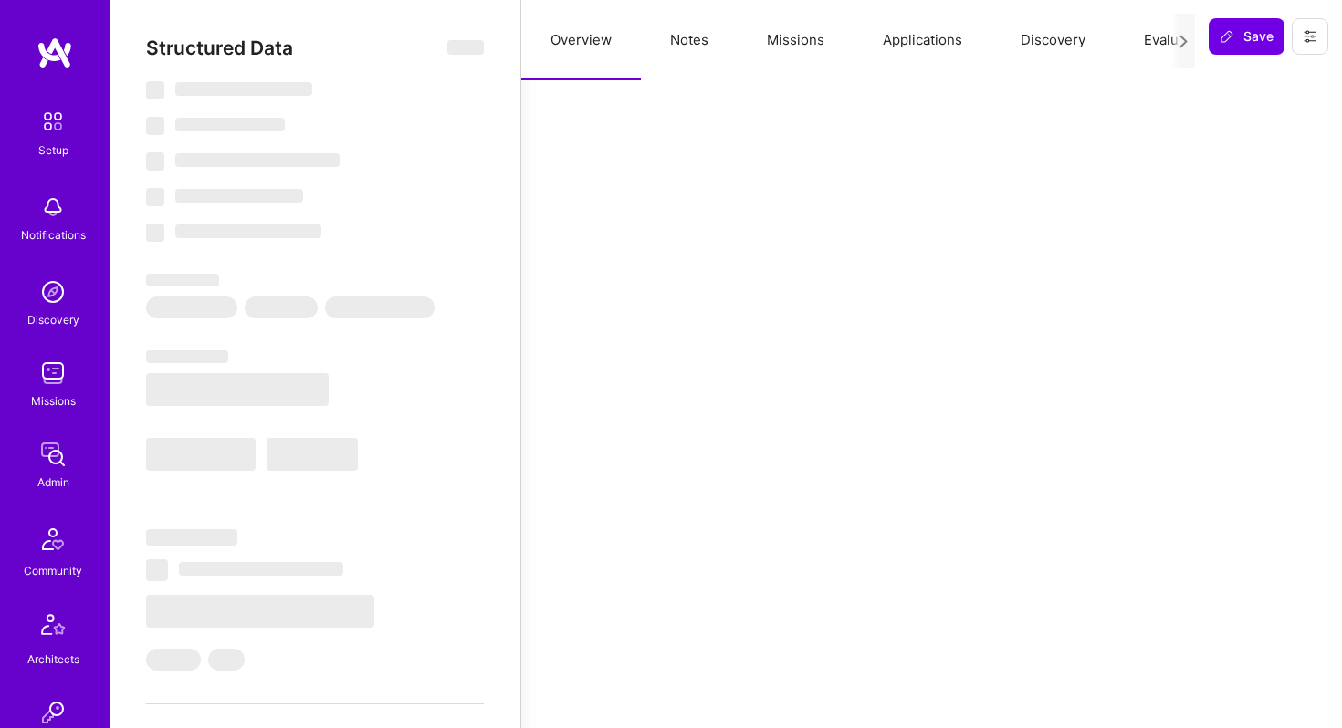
click at [805, 16] on button "Missions" at bounding box center [795, 40] width 116 height 80
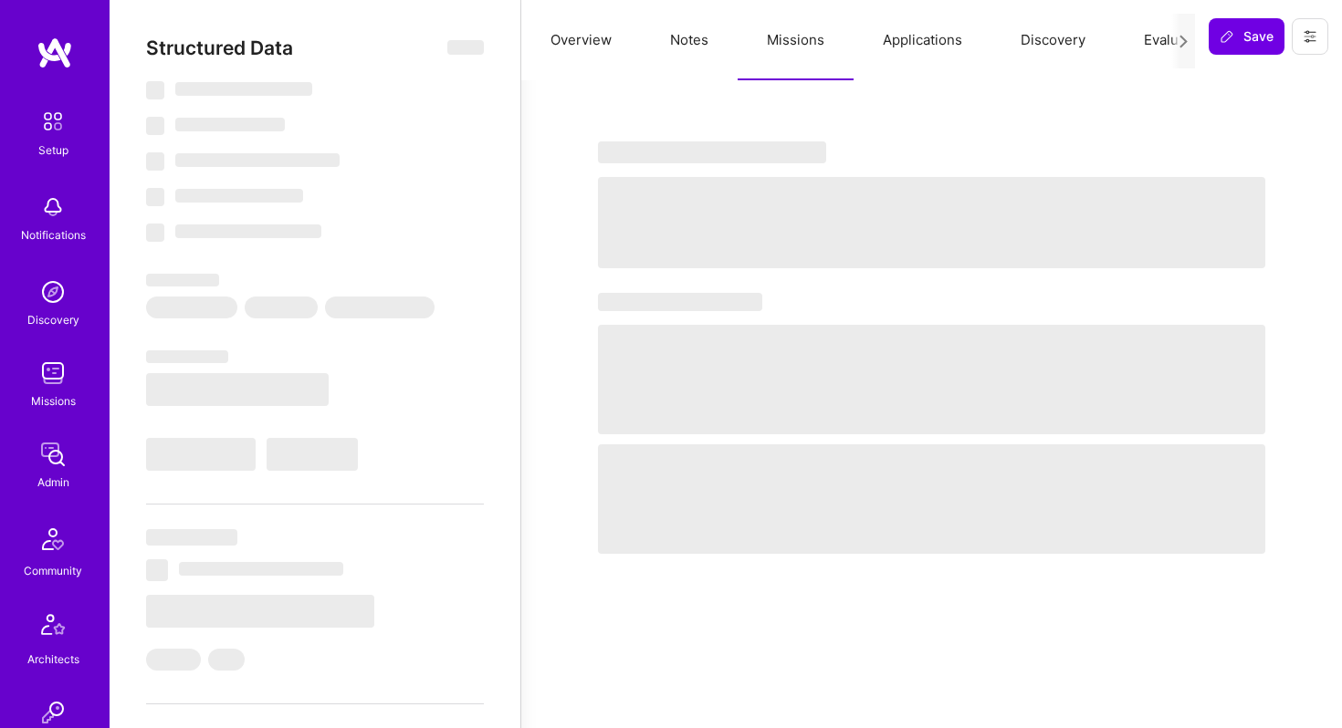
select select "Right Now"
select select "5"
select select "4"
select select "7"
select select "6"
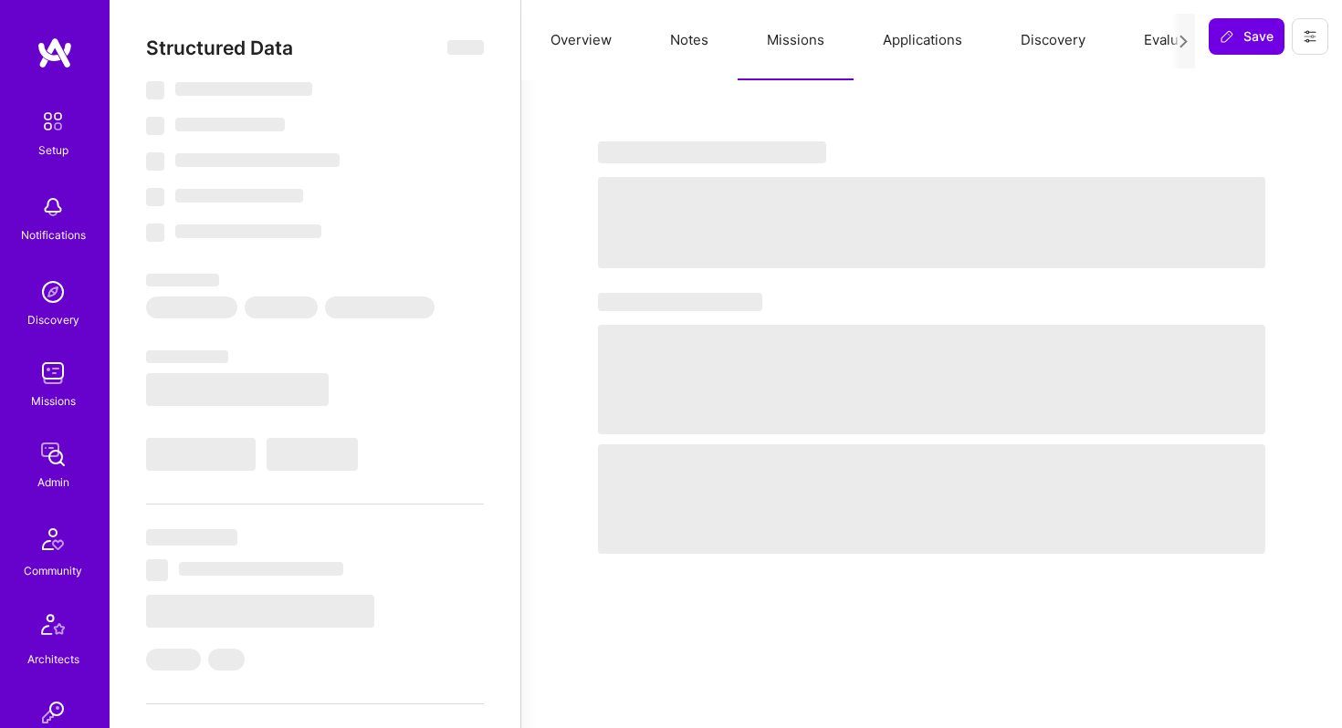
select select "CA"
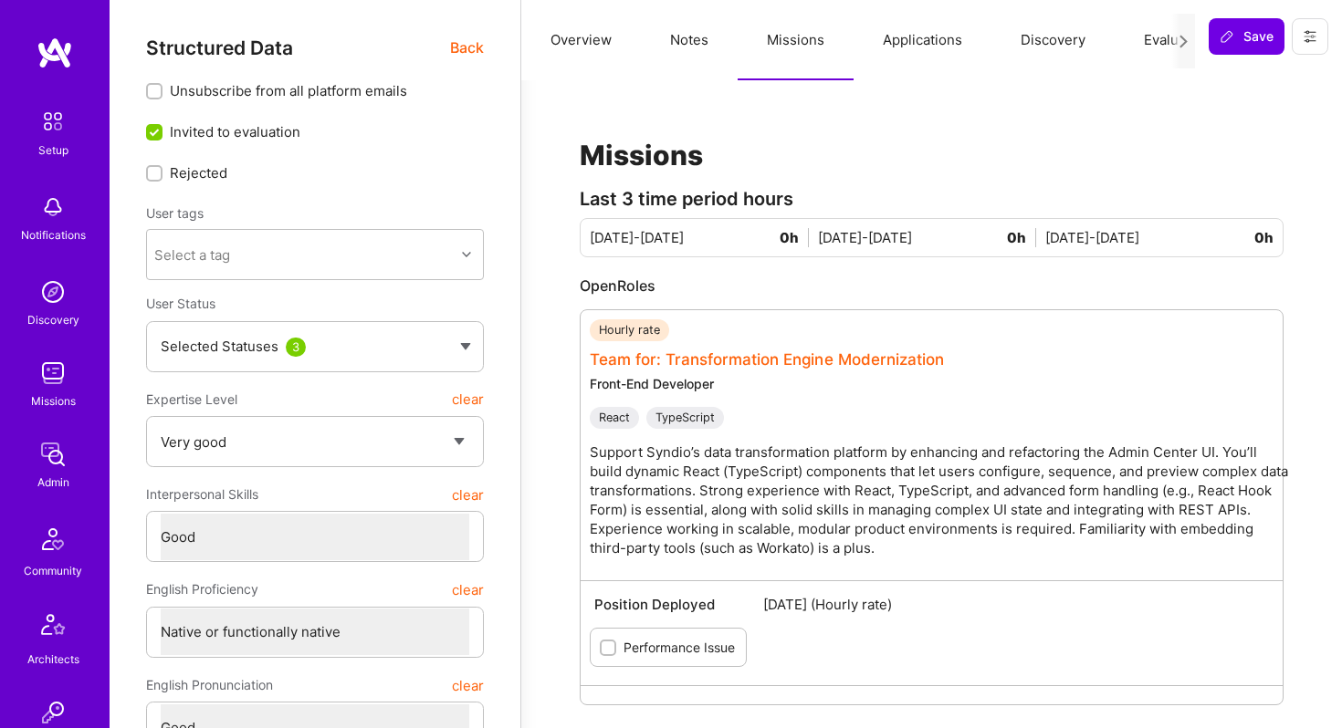
click at [792, 362] on link "Team for: Transformation Engine Modernization" at bounding box center [767, 359] width 354 height 18
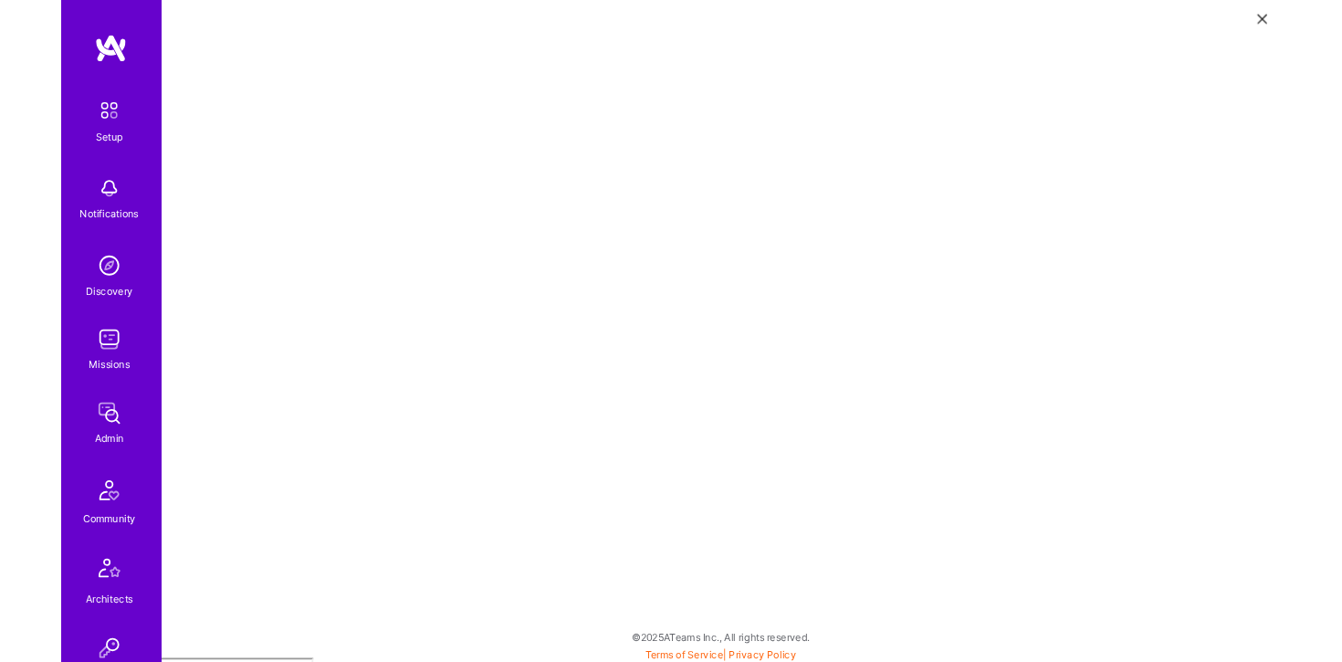
scroll to position [5, 0]
